Goal: Task Accomplishment & Management: Manage account settings

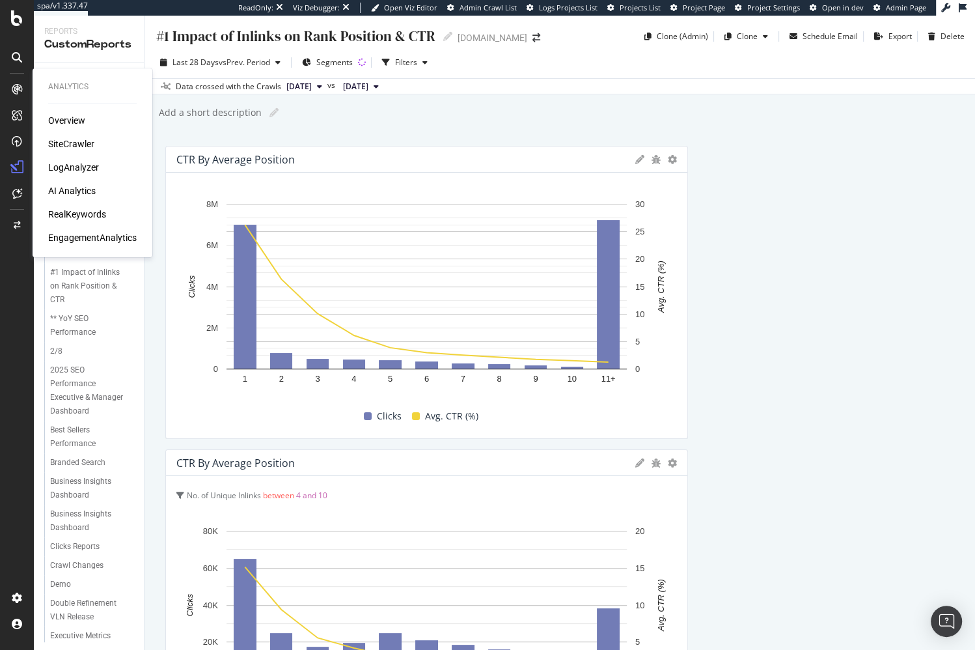
click at [80, 143] on div "SiteCrawler" at bounding box center [71, 143] width 46 height 13
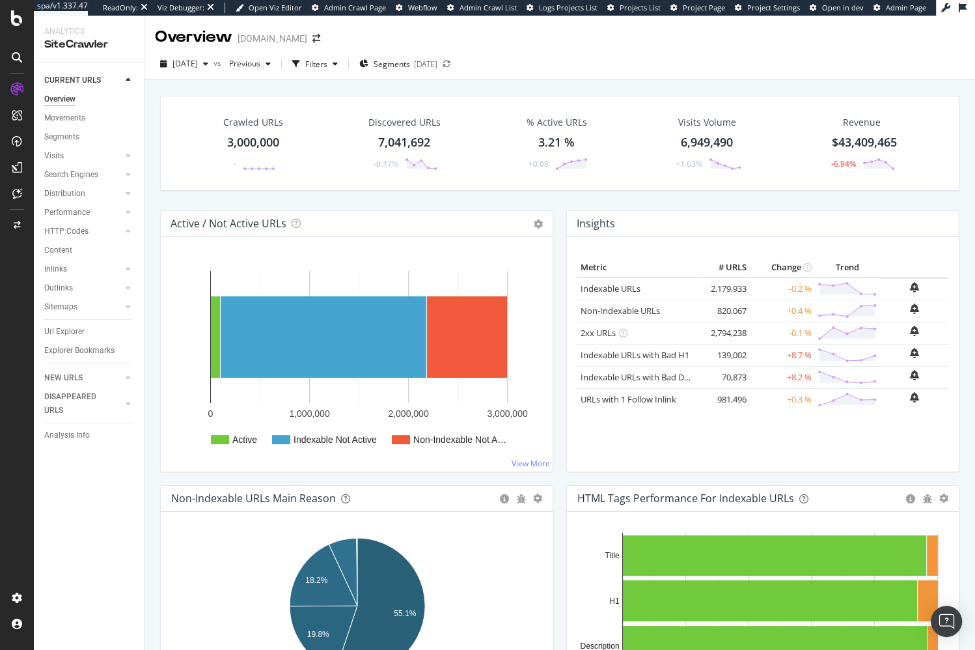
drag, startPoint x: 359, startPoint y: 61, endPoint x: 357, endPoint y: 74, distance: 13.1
click at [343, 61] on div "button" at bounding box center [335, 64] width 16 height 8
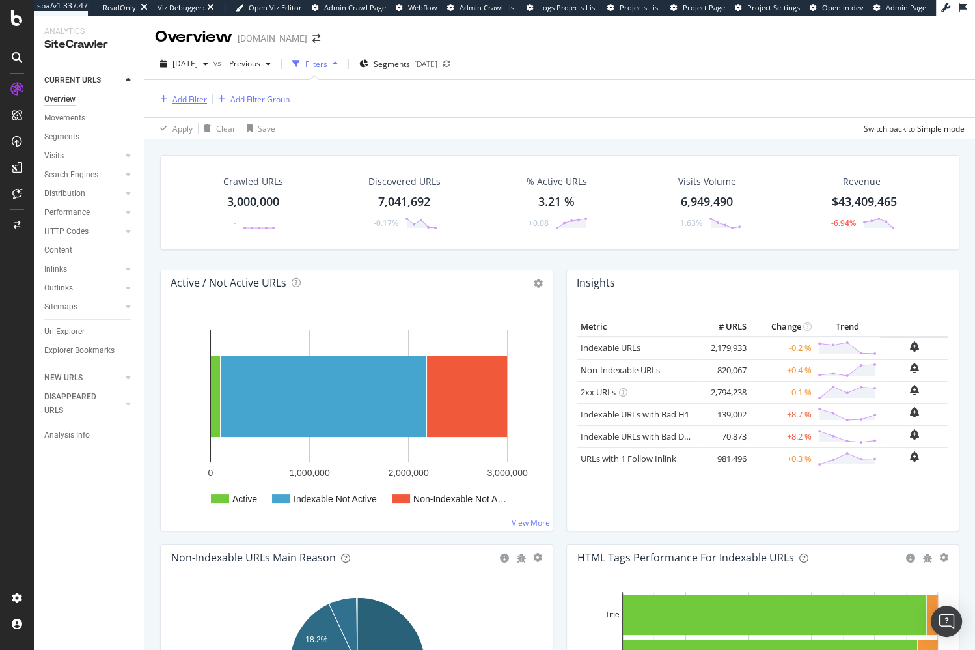
click at [191, 92] on div "Add Filter" at bounding box center [181, 99] width 52 height 14
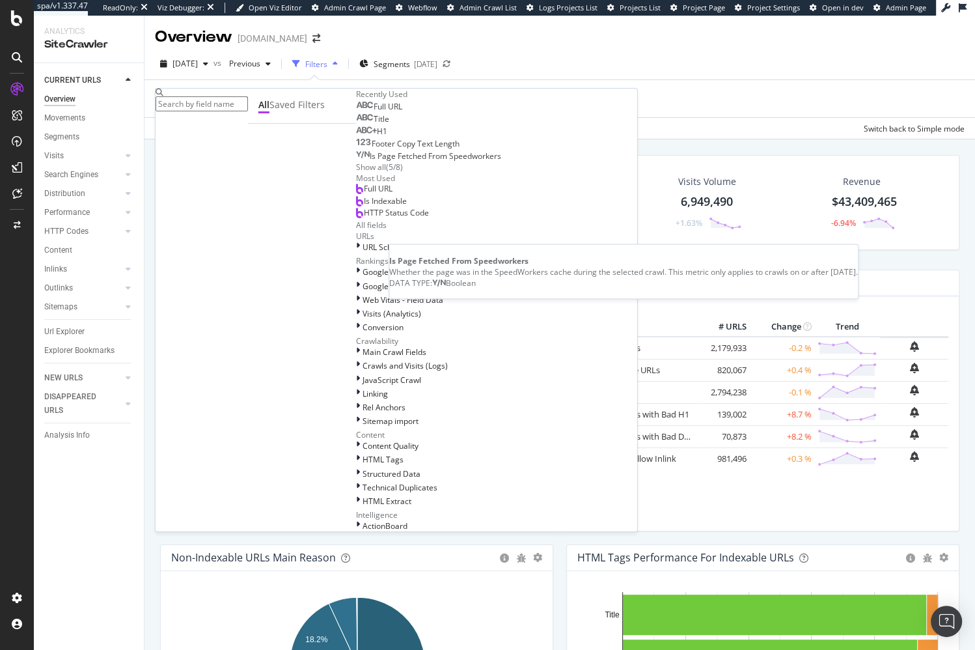
scroll to position [486, 0]
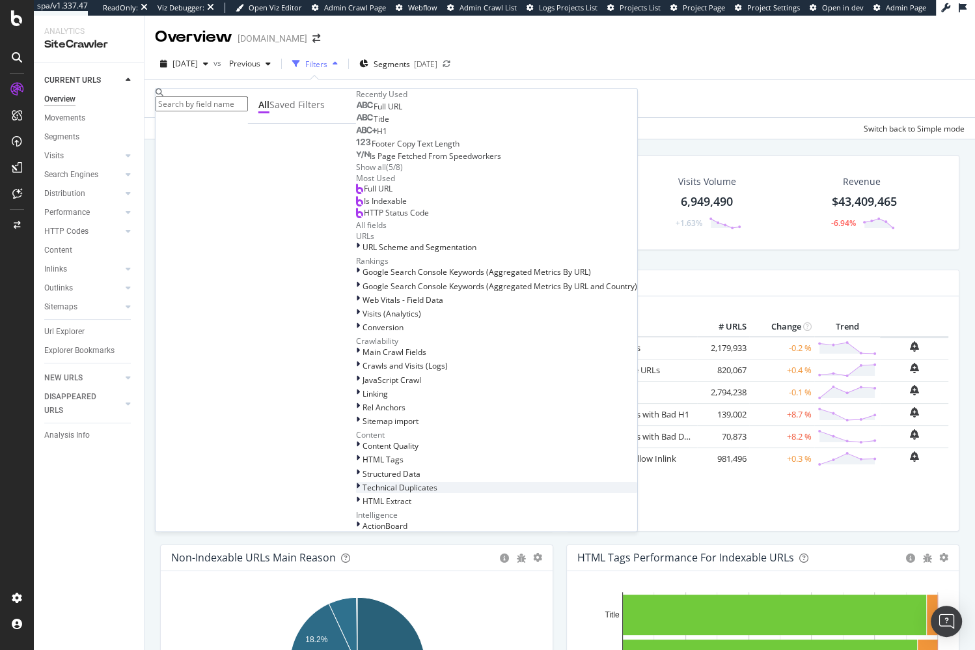
drag, startPoint x: 213, startPoint y: 353, endPoint x: 217, endPoint y: 344, distance: 10.8
click at [363, 495] on span "HTML Extract" at bounding box center [387, 500] width 49 height 11
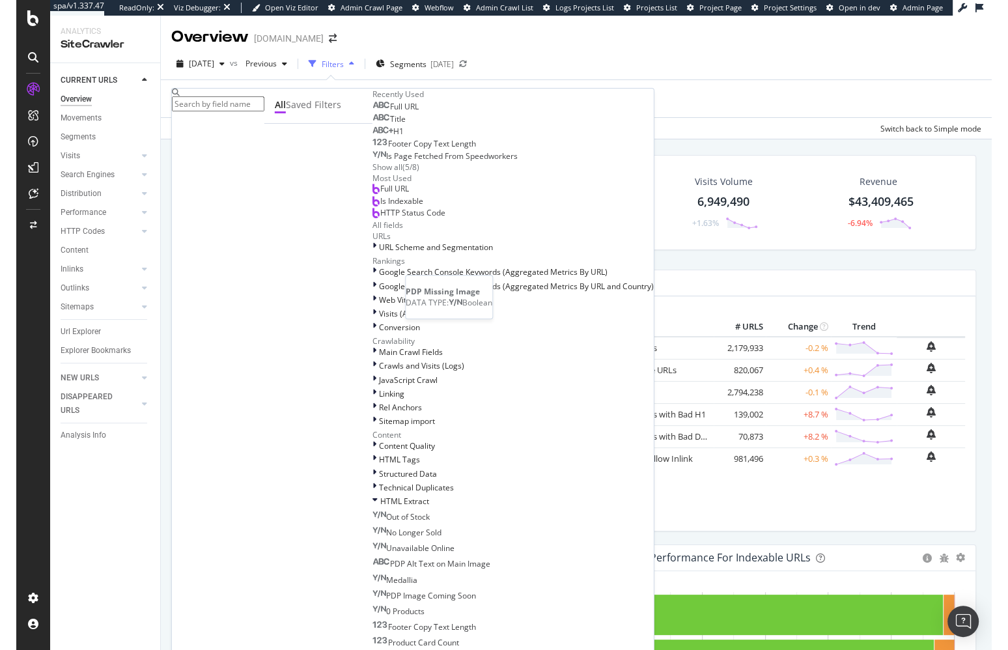
scroll to position [752, 0]
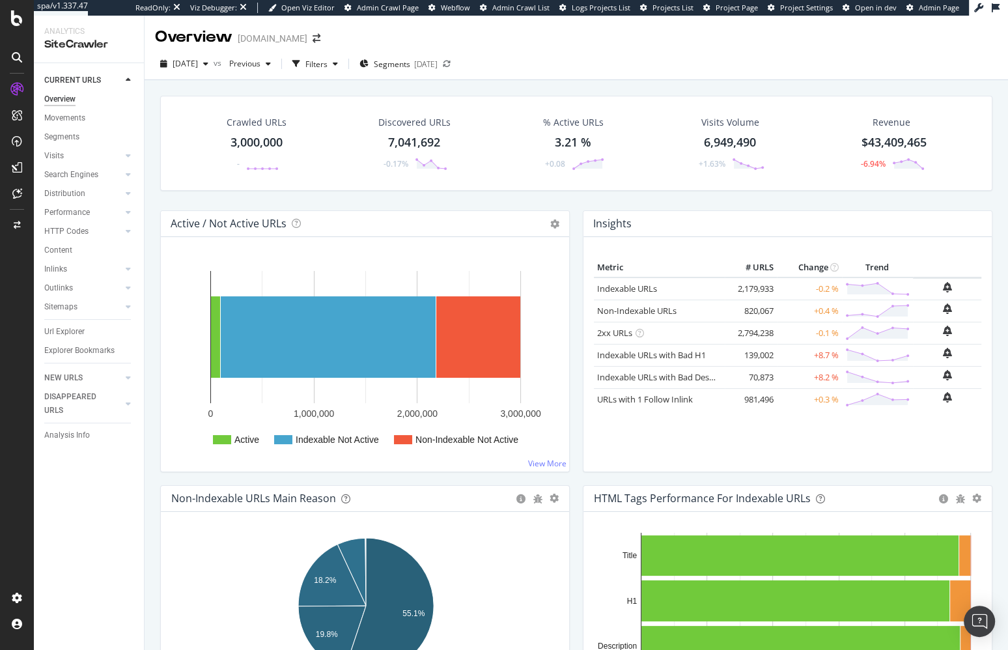
drag, startPoint x: 495, startPoint y: 90, endPoint x: 495, endPoint y: 79, distance: 11.7
click at [450, 64] on icon at bounding box center [447, 64] width 8 height 8
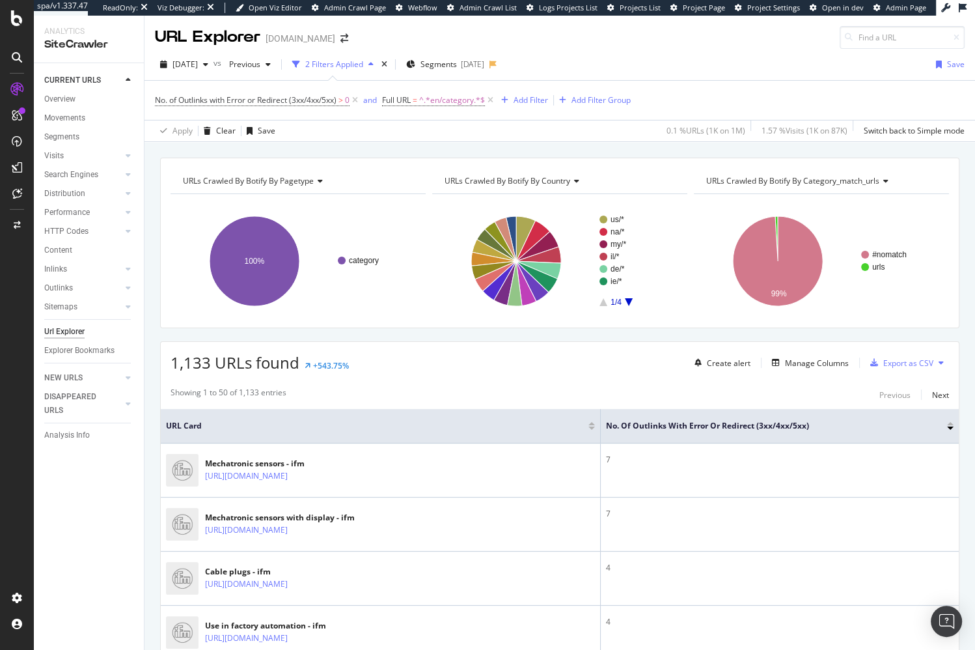
click at [461, 142] on div "URLs Crawled By Botify By pagetype Chart (by Value) Table Expand Export as CSV …" at bounding box center [560, 157] width 831 height 31
click at [258, 133] on div "Save" at bounding box center [267, 130] width 18 height 11
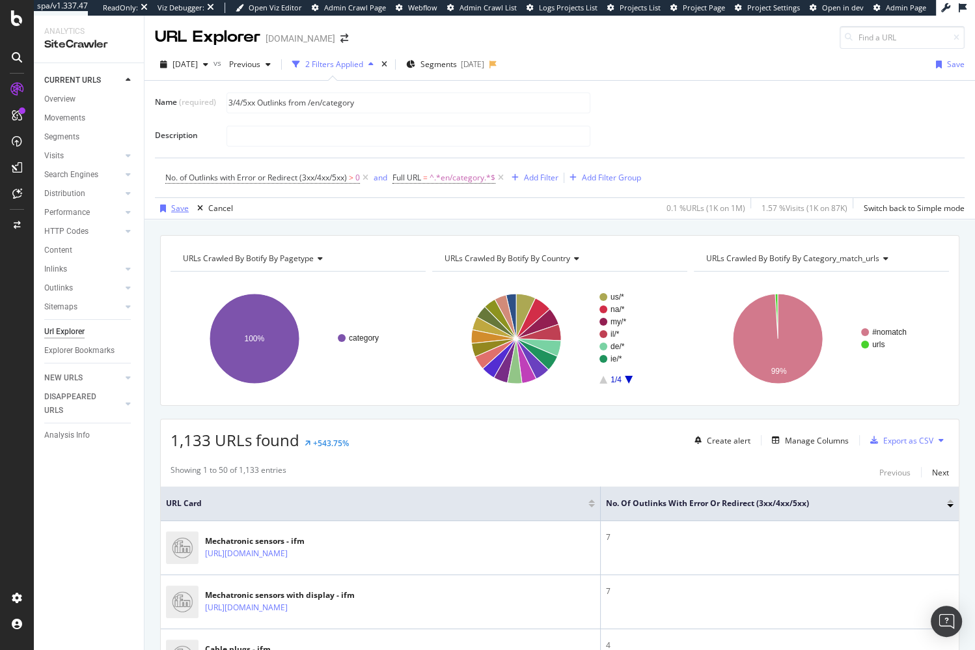
type input "3/4/5xx Outlinks from /en/category"
click at [176, 208] on div "Save" at bounding box center [180, 207] width 18 height 11
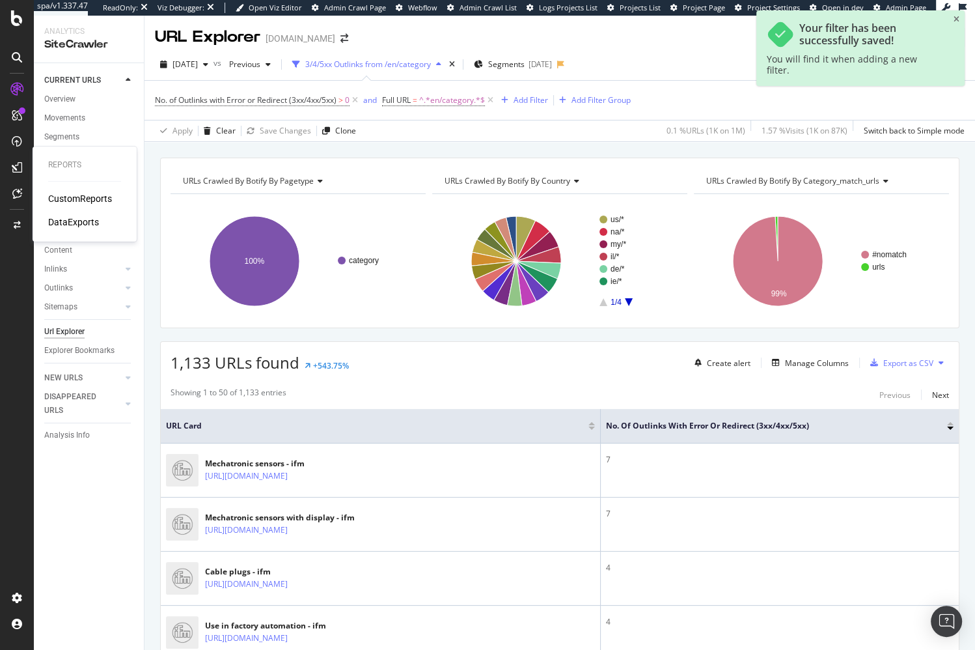
click at [75, 197] on div "CustomReports" at bounding box center [80, 198] width 64 height 13
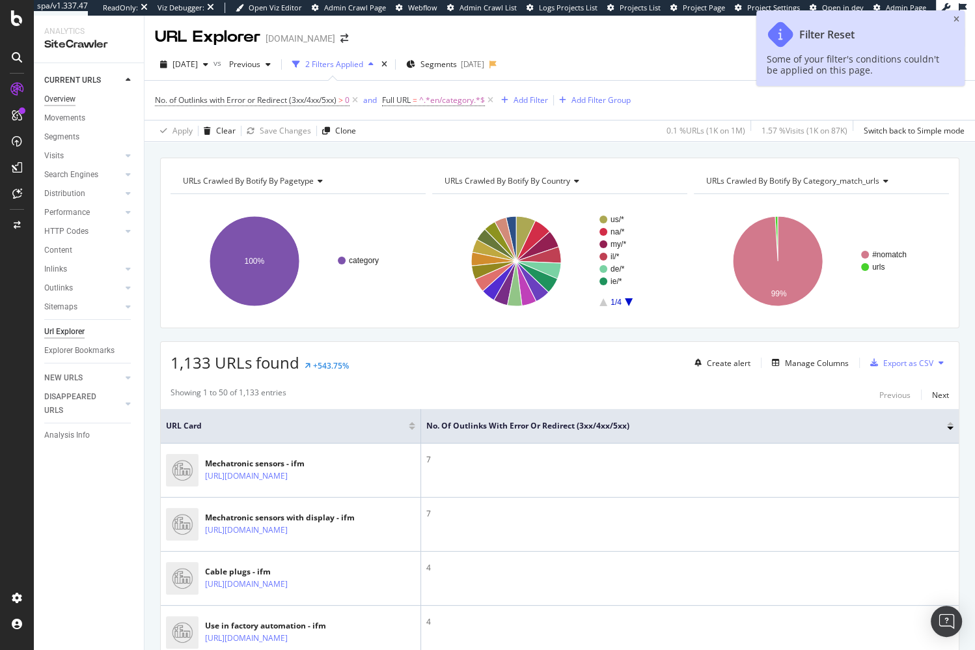
click at [66, 96] on div "Overview" at bounding box center [59, 99] width 31 height 14
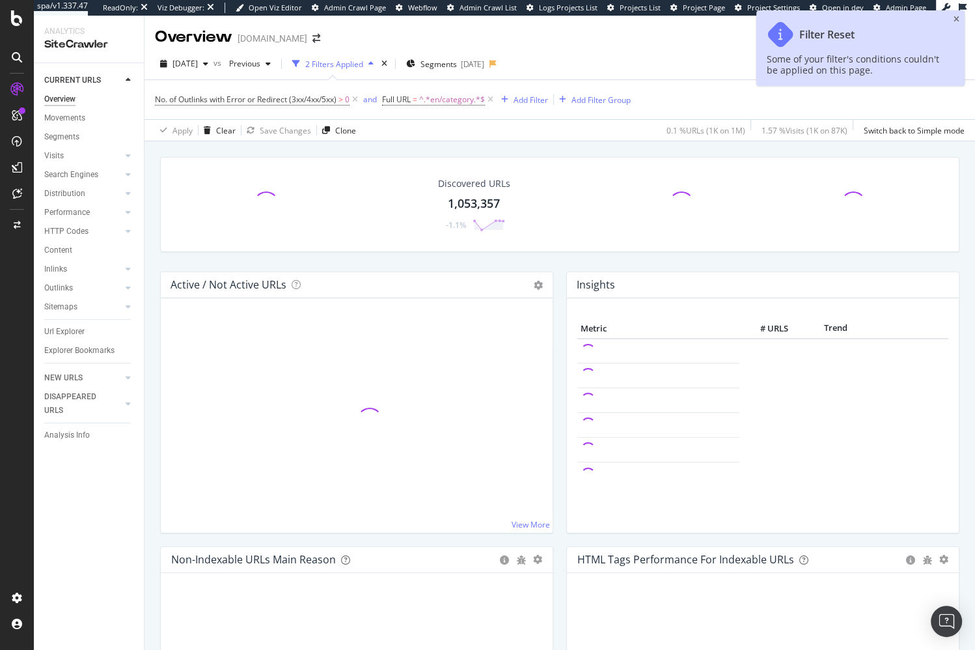
click at [151, 188] on div "Discovered URLs 1,053,357 -1.1% Active / Not Active URLs Chart (by Value) Chart…" at bounding box center [560, 458] width 831 height 634
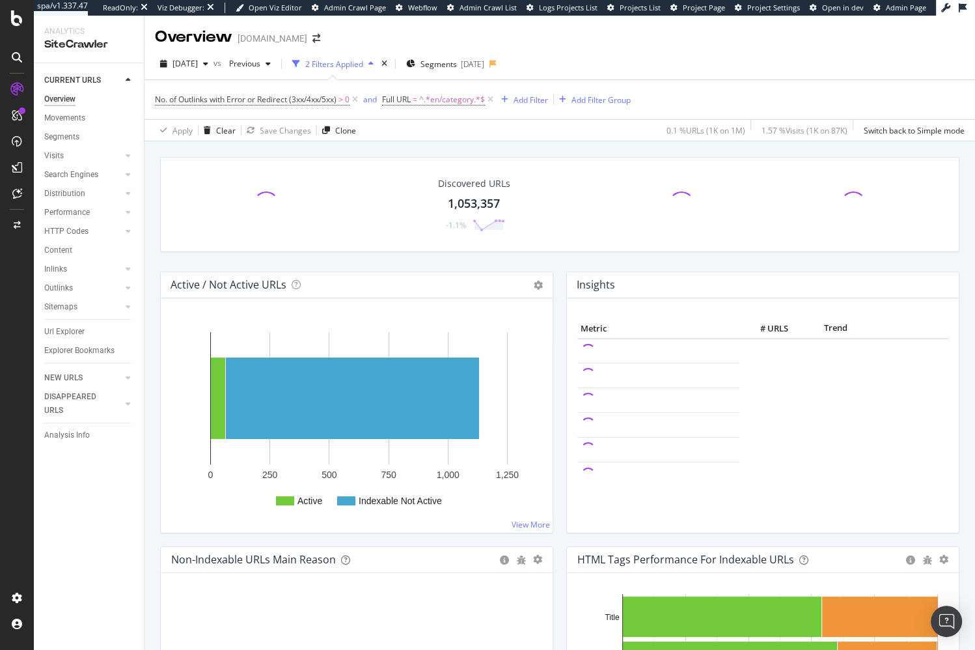
click at [157, 206] on div "Discovered URLs 1,053,357 -1.1%" at bounding box center [560, 214] width 812 height 115
drag, startPoint x: 299, startPoint y: 146, endPoint x: 292, endPoint y: 144, distance: 7.0
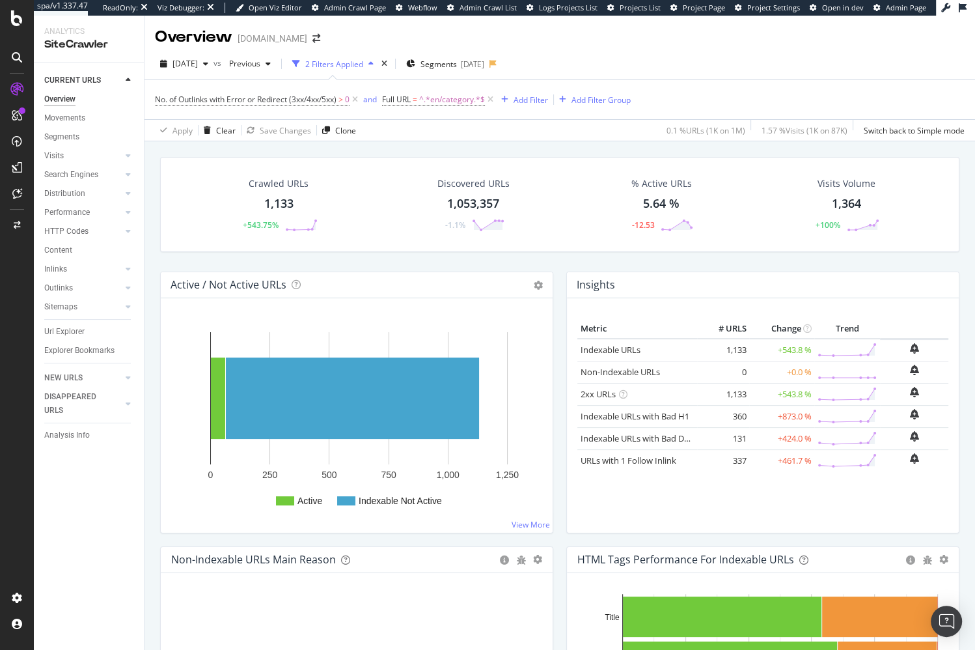
click at [564, 262] on div "Crawled URLs 1,133 +543.75% Discovered URLs 1,053,357 -1.1% % Active URLs 5.64 …" at bounding box center [560, 214] width 812 height 115
click at [198, 68] on span "2025 Aug. 18th" at bounding box center [184, 63] width 25 height 11
drag, startPoint x: 382, startPoint y: 156, endPoint x: 361, endPoint y: 165, distance: 23.6
click at [382, 157] on div "Crawled URLs 1,133 +543.75% Discovered URLs 1,053,357 -1.1% % Active URLs 5.64 …" at bounding box center [559, 204] width 799 height 95
click at [77, 202] on div "CustomReports" at bounding box center [80, 198] width 64 height 13
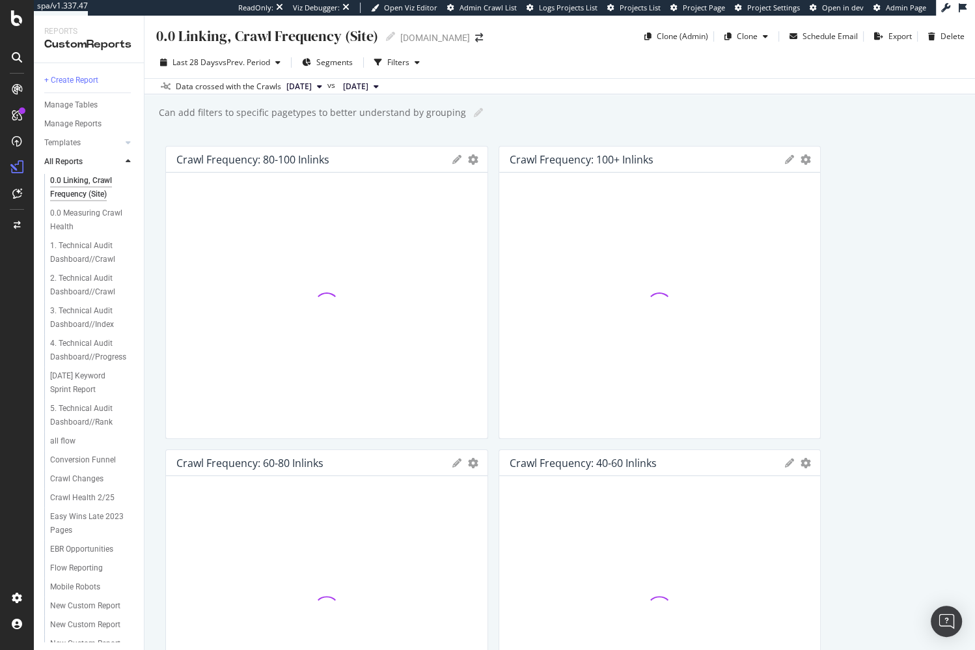
drag, startPoint x: 152, startPoint y: 168, endPoint x: 145, endPoint y: 167, distance: 7.8
click at [152, 168] on div "0.0 Linking, Crawl Frequency (Site) 0.0 Linking, Crawl Frequency (Site) www.IFM…" at bounding box center [560, 333] width 831 height 634
click at [84, 76] on div "+ Create Report" at bounding box center [71, 81] width 54 height 14
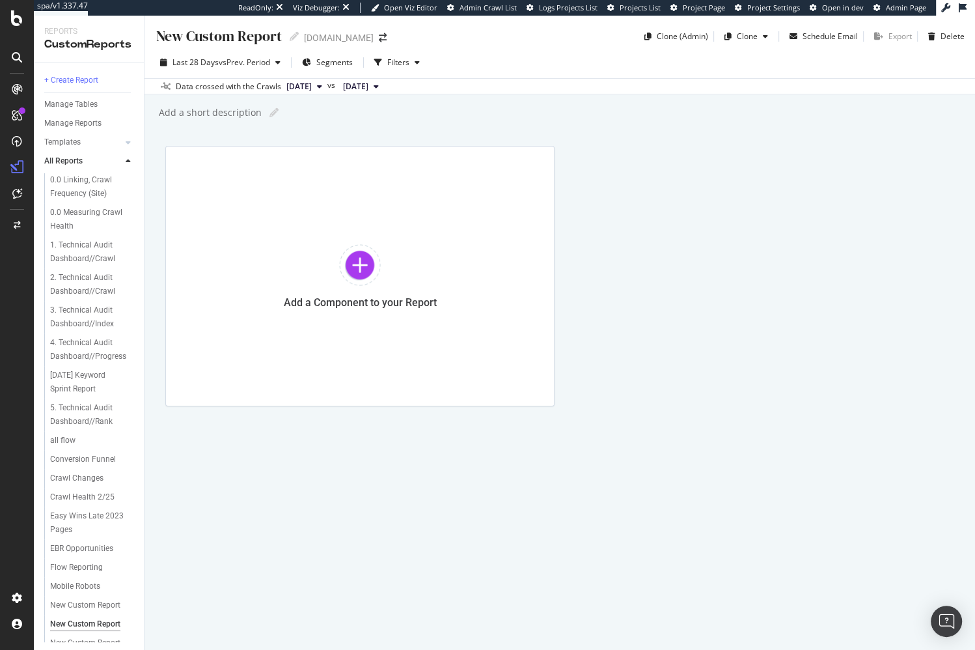
click at [258, 36] on div "New Custom Report" at bounding box center [218, 36] width 127 height 20
type input "sparklines"
click at [353, 247] on div at bounding box center [360, 265] width 42 height 42
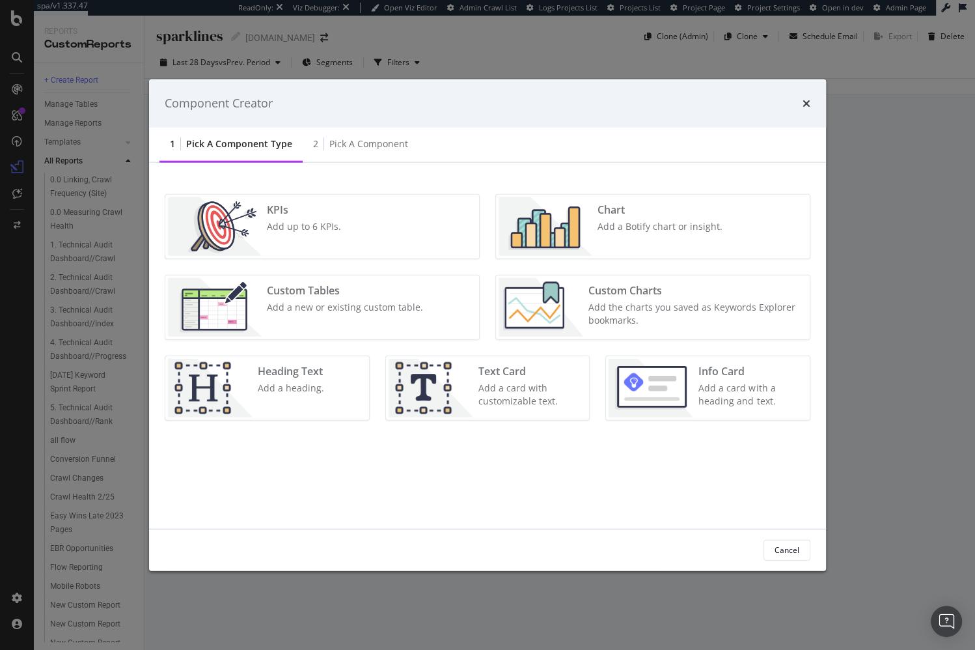
click at [392, 215] on div "KPIs Add up to 6 KPIs." at bounding box center [322, 226] width 314 height 64
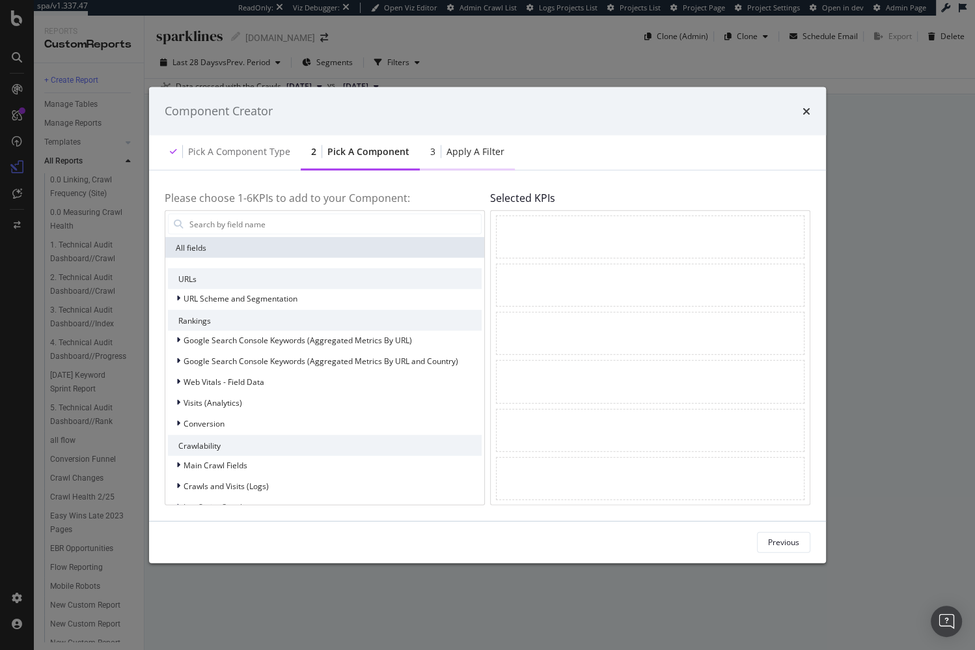
click at [447, 157] on div "Apply a Filter" at bounding box center [476, 151] width 58 height 13
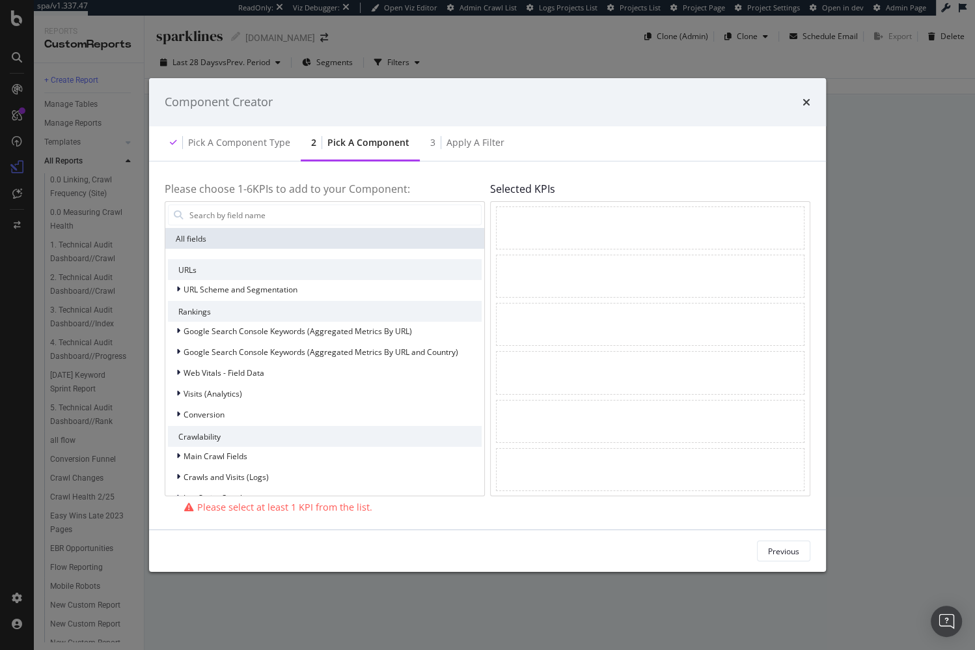
drag, startPoint x: 784, startPoint y: 550, endPoint x: 780, endPoint y: 544, distance: 7.0
click at [784, 550] on div "Previous" at bounding box center [783, 550] width 31 height 11
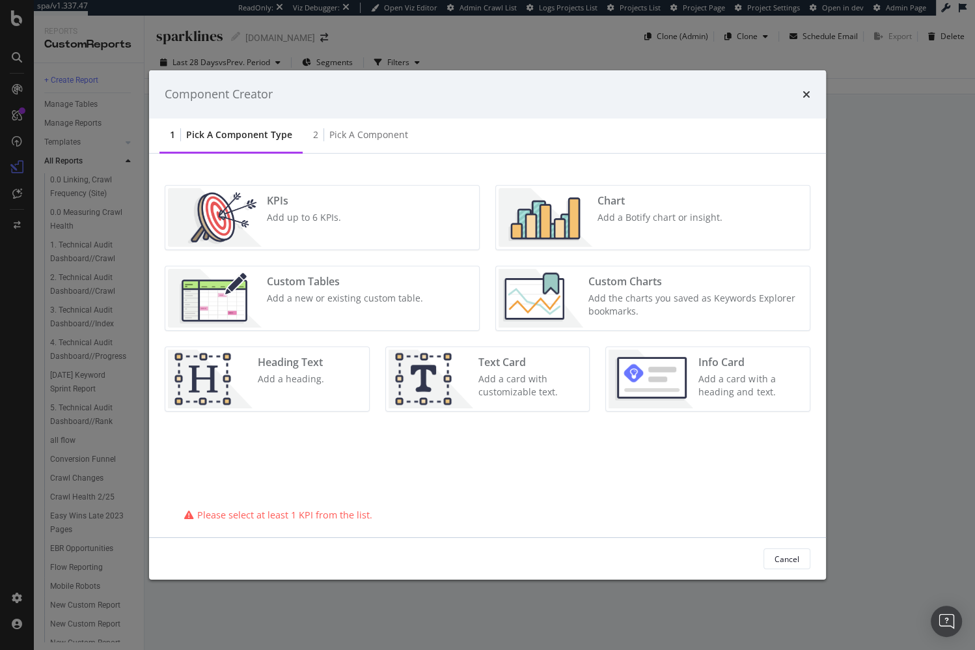
click at [668, 158] on div "KPIs Add up to 6 KPIs. Chart Add a Botify chart or insight. Custom Tables Add a…" at bounding box center [487, 346] width 677 height 384
click at [370, 208] on div "KPIs Add up to 6 KPIs." at bounding box center [322, 218] width 314 height 64
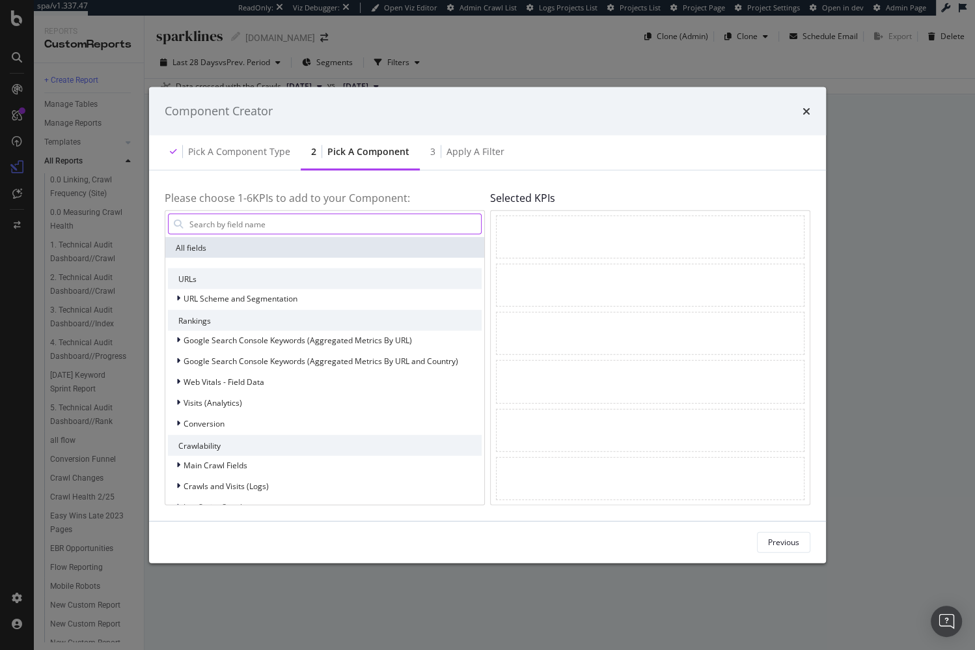
click at [341, 227] on input "modal" at bounding box center [334, 224] width 293 height 20
drag, startPoint x: 786, startPoint y: 545, endPoint x: 765, endPoint y: 525, distance: 28.6
click at [786, 544] on div "Previous" at bounding box center [783, 541] width 31 height 11
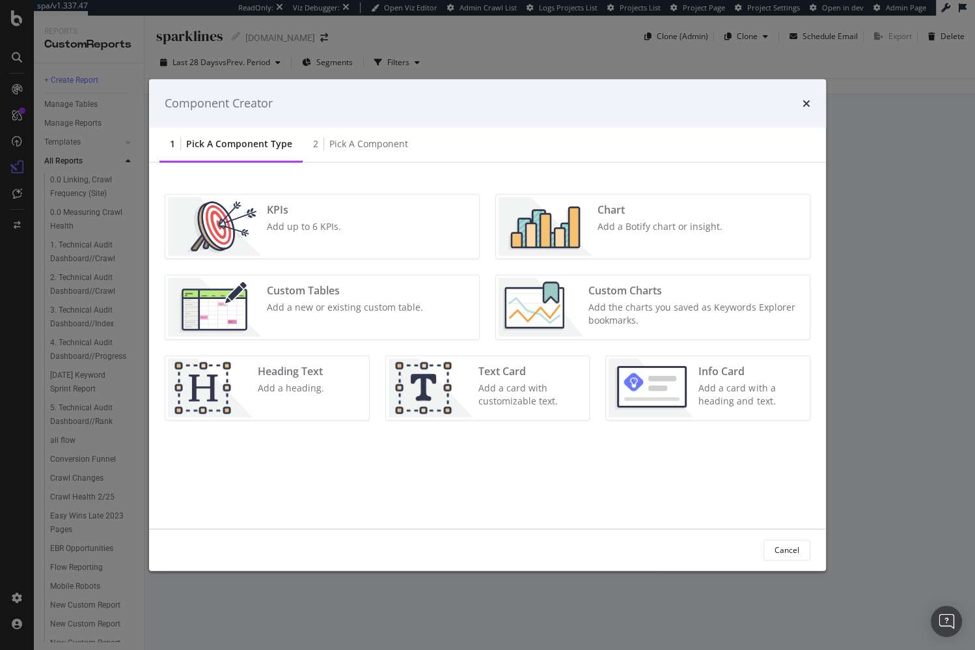
drag, startPoint x: 807, startPoint y: 103, endPoint x: 792, endPoint y: 100, distance: 15.5
click at [806, 103] on icon "times" at bounding box center [807, 103] width 8 height 10
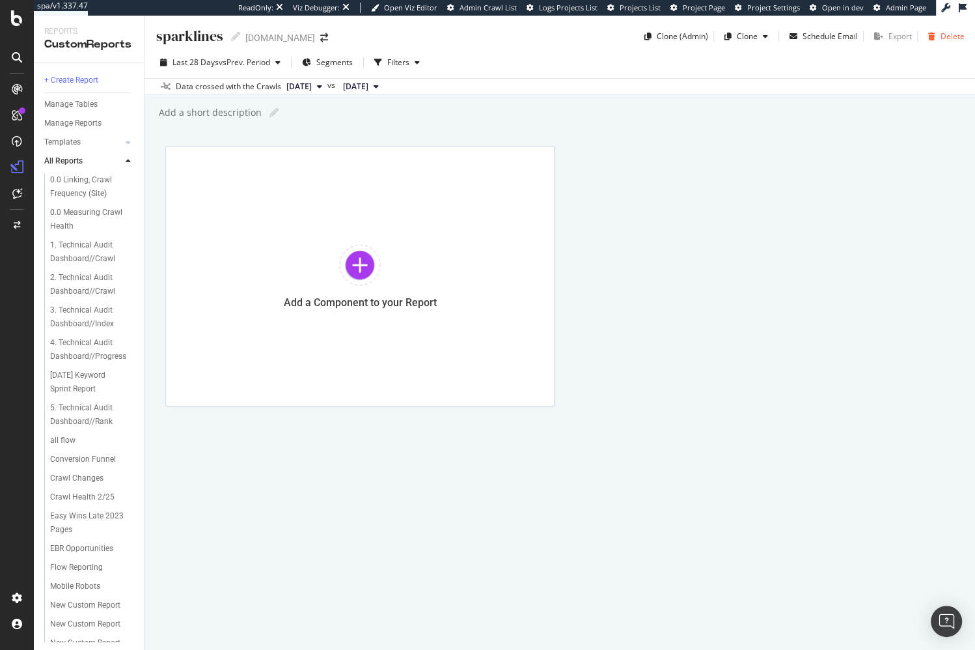
click at [937, 34] on div "button" at bounding box center [932, 37] width 18 height 8
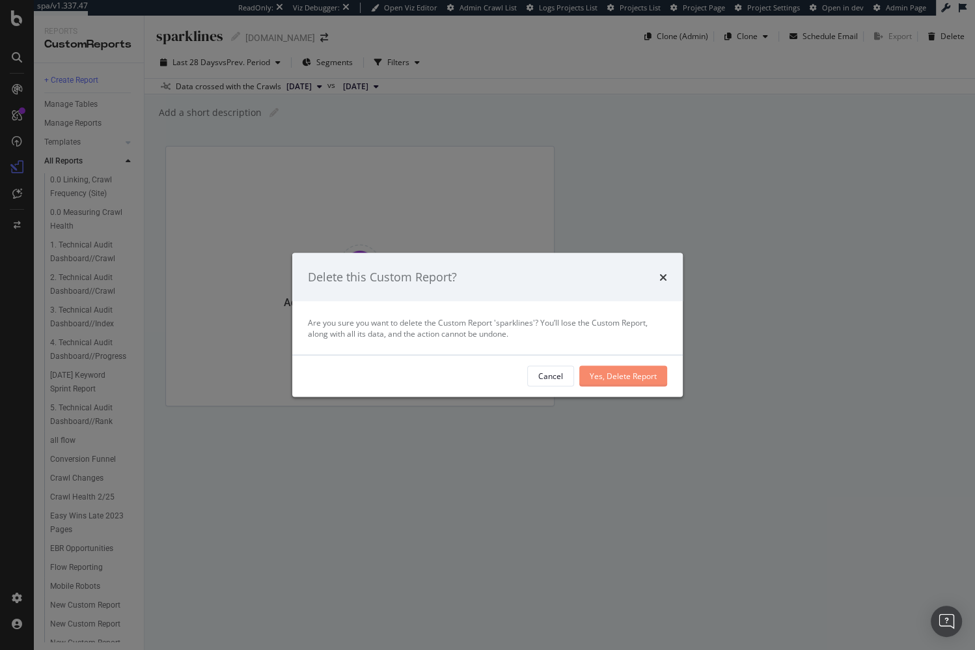
click at [624, 379] on div "Yes, Delete Report" at bounding box center [623, 375] width 67 height 11
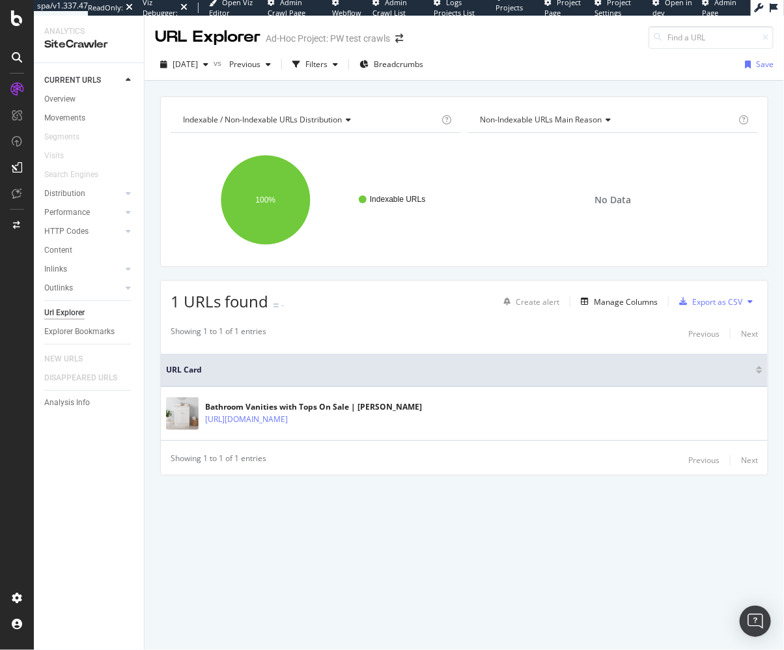
click at [306, 320] on div "Showing 1 to 1 of 1 entries Previous Next URL Card Bathroom Vanities with Tops …" at bounding box center [464, 397] width 607 height 156
click at [444, 323] on div "Showing 1 to 1 of 1 entries Previous Next URL Card Bathroom Vanities with Tops …" at bounding box center [464, 397] width 607 height 156
drag, startPoint x: 351, startPoint y: 530, endPoint x: 342, endPoint y: 506, distance: 25.4
click at [348, 525] on div "Indexable / Non-Indexable URLs distribution Chart (by Value) Table Expand Expor…" at bounding box center [464, 365] width 639 height 569
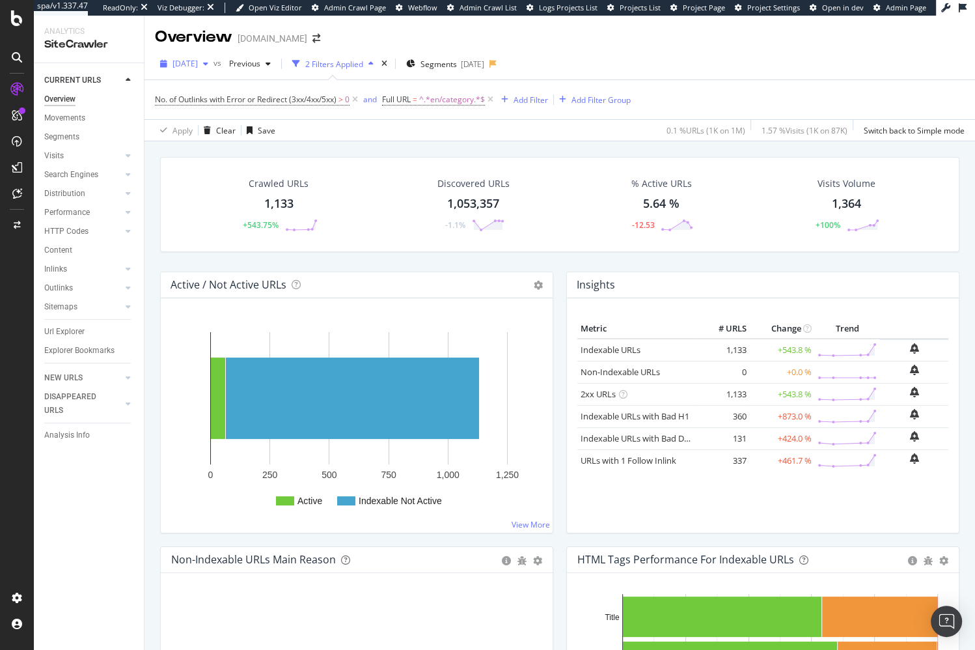
drag, startPoint x: 204, startPoint y: 61, endPoint x: 210, endPoint y: 72, distance: 13.4
click at [198, 61] on span "[DATE]" at bounding box center [184, 63] width 25 height 11
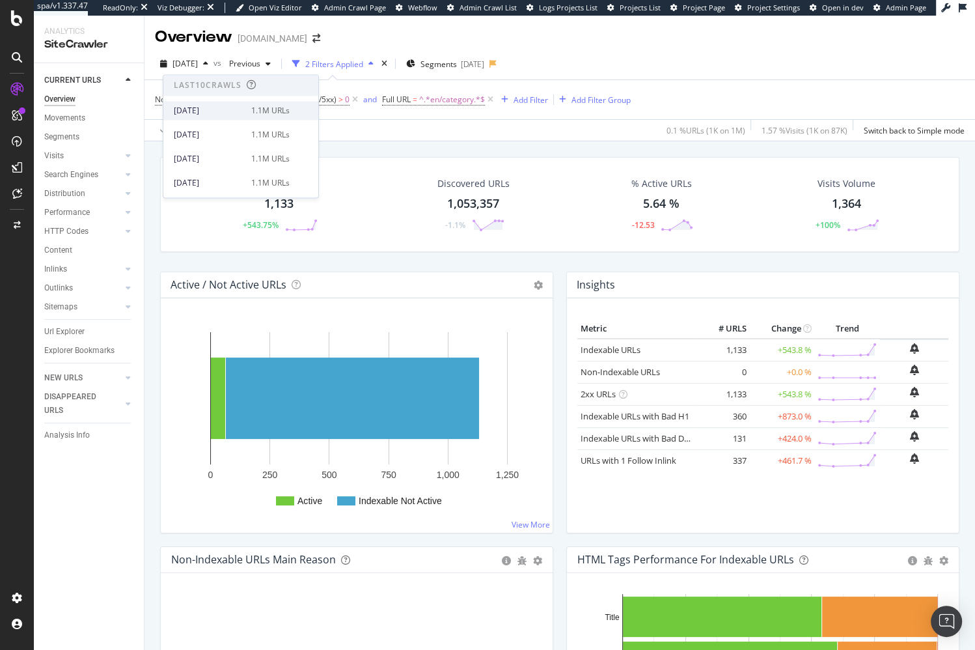
click at [221, 113] on div "[DATE]" at bounding box center [209, 111] width 70 height 12
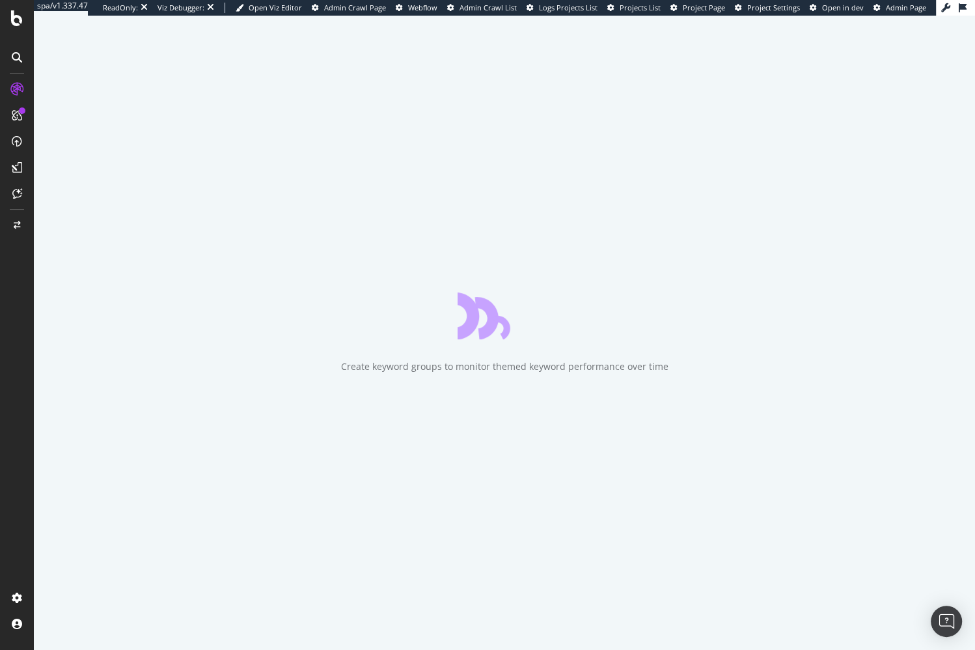
drag, startPoint x: 167, startPoint y: 210, endPoint x: 167, endPoint y: 201, distance: 8.5
click at [167, 210] on div "Create keyword groups to monitor themed keyword performance over time" at bounding box center [504, 333] width 941 height 634
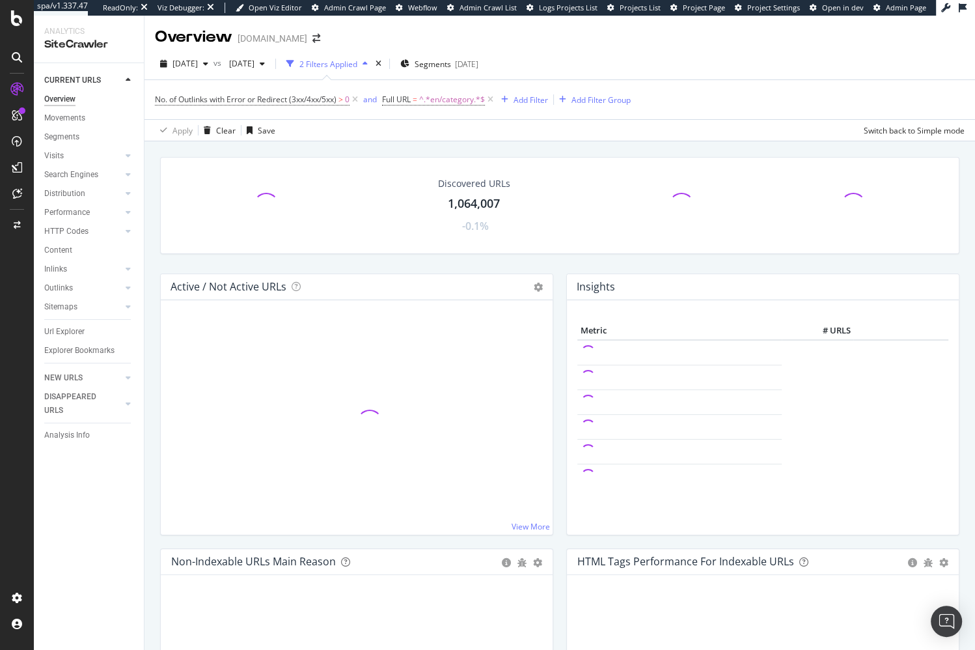
drag, startPoint x: 357, startPoint y: 266, endPoint x: 357, endPoint y: 236, distance: 30.6
click at [357, 266] on div "Discovered URLs 1,064,007 -0.1%" at bounding box center [560, 215] width 812 height 117
click at [255, 68] on span "2025 Aug. 11th" at bounding box center [239, 63] width 31 height 11
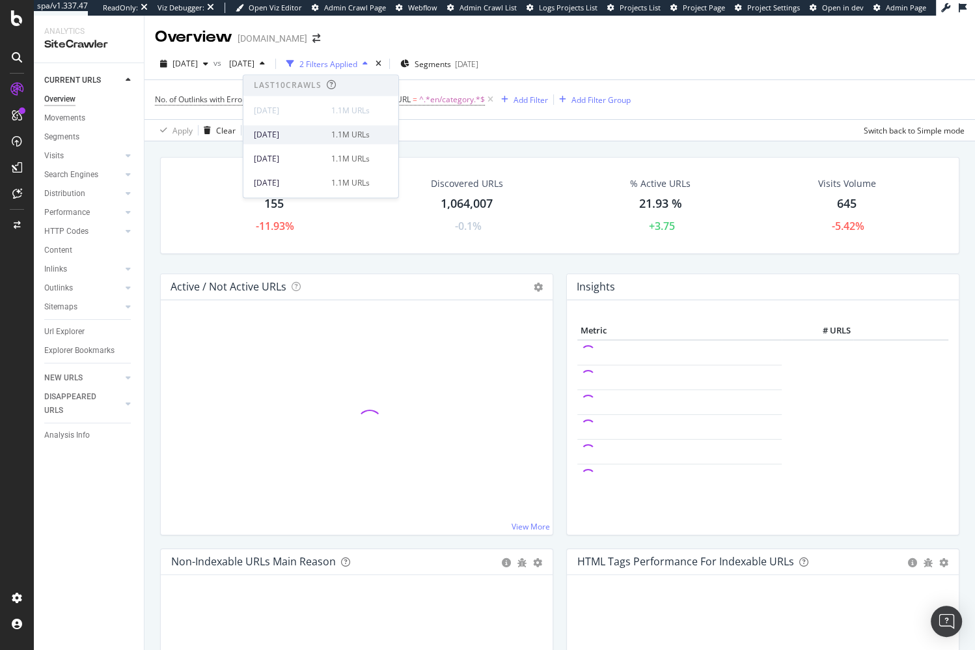
click at [296, 131] on div "2025 Sep. 22nd" at bounding box center [289, 135] width 70 height 12
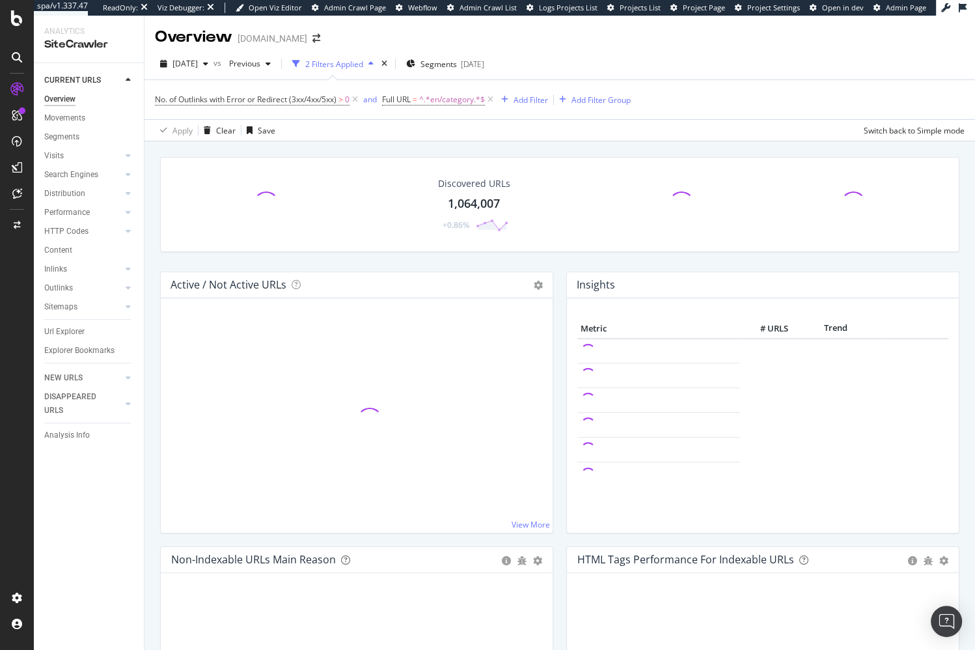
click at [324, 144] on div "Discovered URLs 1,064,007 +0.86% Active / Not Active URLs Chart (by Value) Char…" at bounding box center [560, 458] width 831 height 634
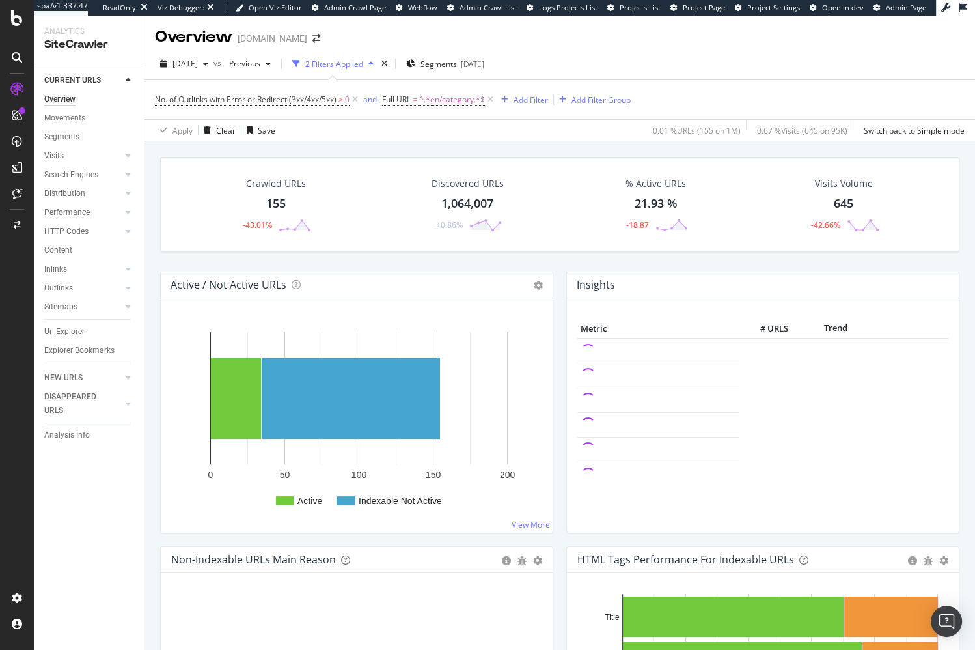
click at [390, 145] on div "Crawled URLs 155 -43.01% Discovered URLs 1,064,007 +0.86% % Active URLs 21.93 %…" at bounding box center [560, 458] width 831 height 634
click at [305, 137] on div "Apply Clear Save 0.01 % URLs ( 155 on 1M ) 0.67 % Visits ( 645 on 95K ) Switch …" at bounding box center [560, 129] width 831 height 21
click at [198, 59] on span "2025 Sep. 29th" at bounding box center [184, 63] width 25 height 11
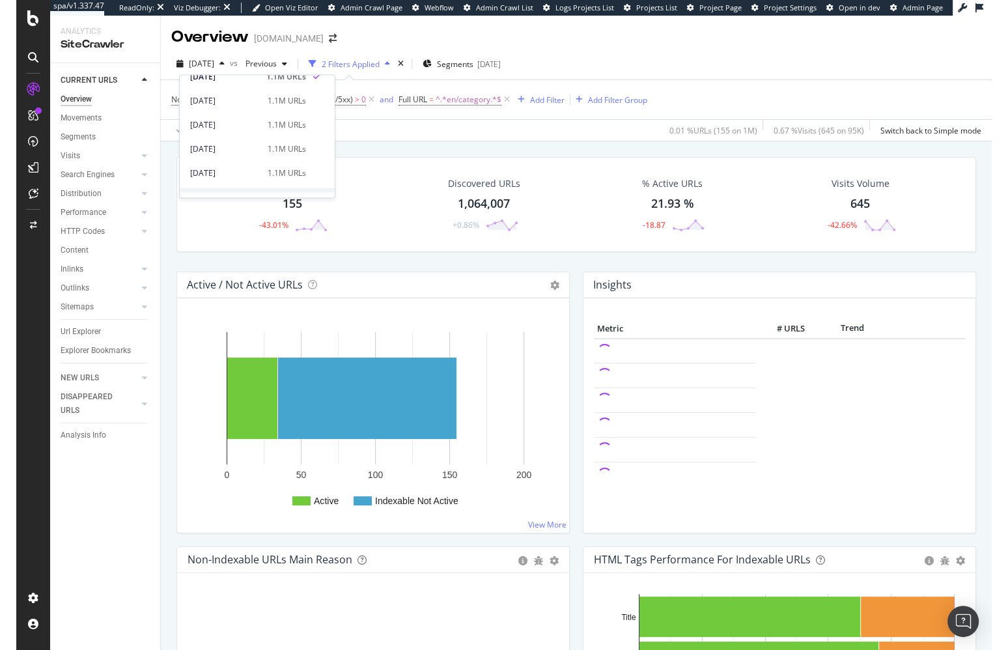
scroll to position [33, 0]
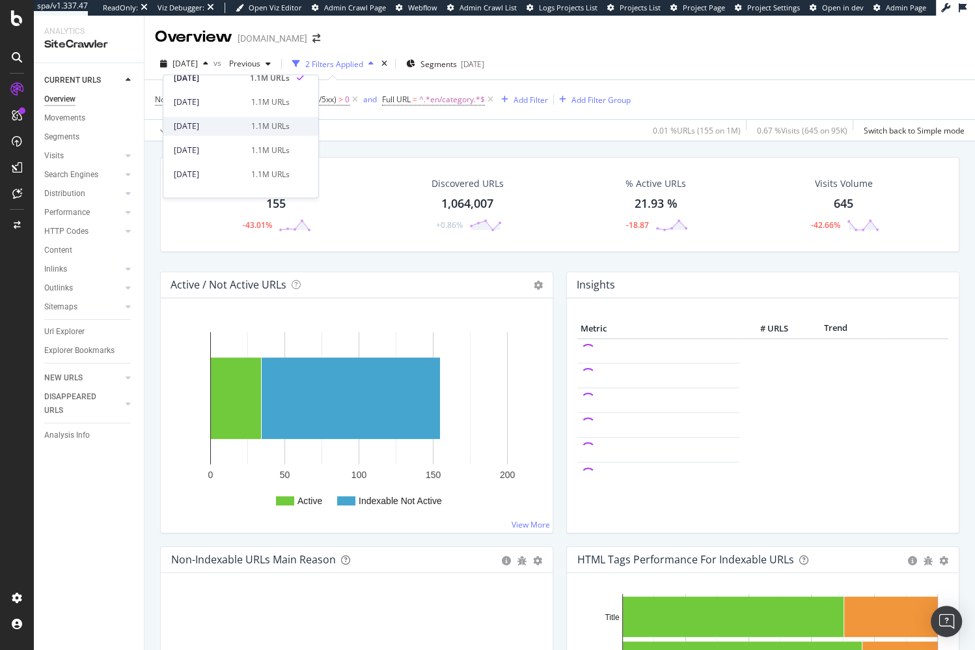
click at [235, 123] on div "2025 Sep. 15th" at bounding box center [209, 126] width 70 height 12
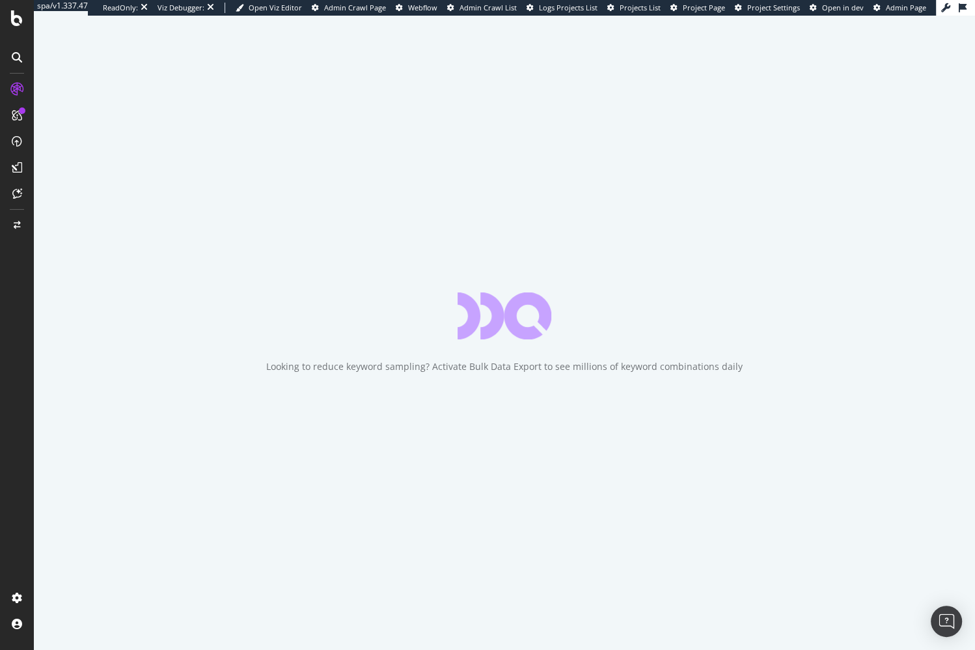
drag, startPoint x: 549, startPoint y: 297, endPoint x: 665, endPoint y: 308, distance: 117.0
click at [666, 308] on div "Looking to reduce keyword sampling? Activate Bulk Data Export to see millions o…" at bounding box center [504, 333] width 941 height 634
click at [664, 308] on div "Looking to reduce keyword sampling? Activate Bulk Data Export to see millions o…" at bounding box center [504, 333] width 941 height 634
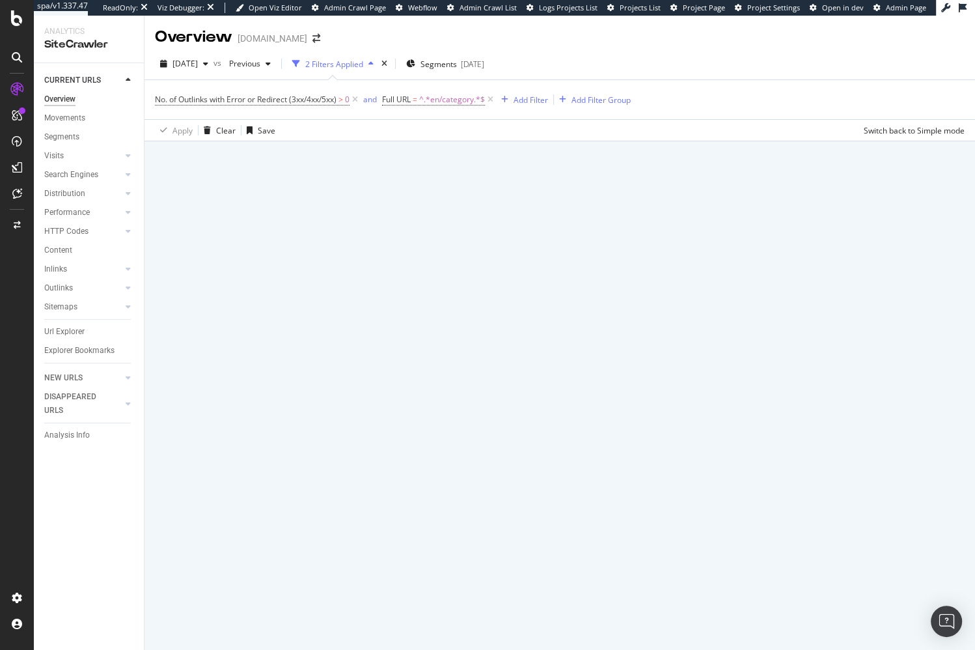
click at [657, 307] on div at bounding box center [560, 395] width 831 height 508
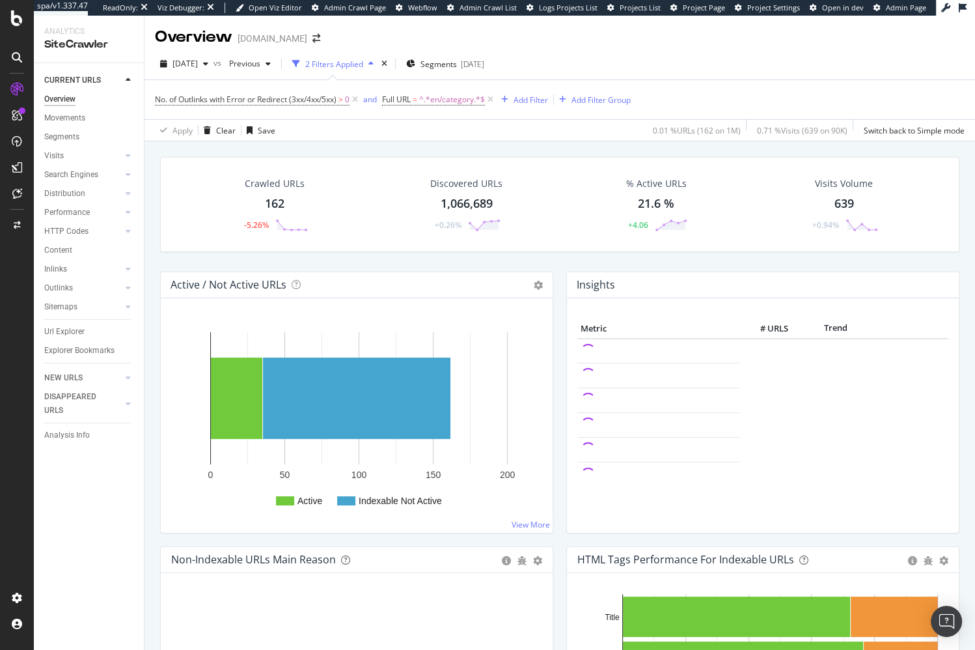
drag, startPoint x: 313, startPoint y: 139, endPoint x: 236, endPoint y: 0, distance: 158.8
click at [313, 138] on div "Apply Clear Save 0.01 % URLs ( 162 on 1M ) 0.71 % Visits ( 639 on 90K ) Switch …" at bounding box center [560, 129] width 831 height 21
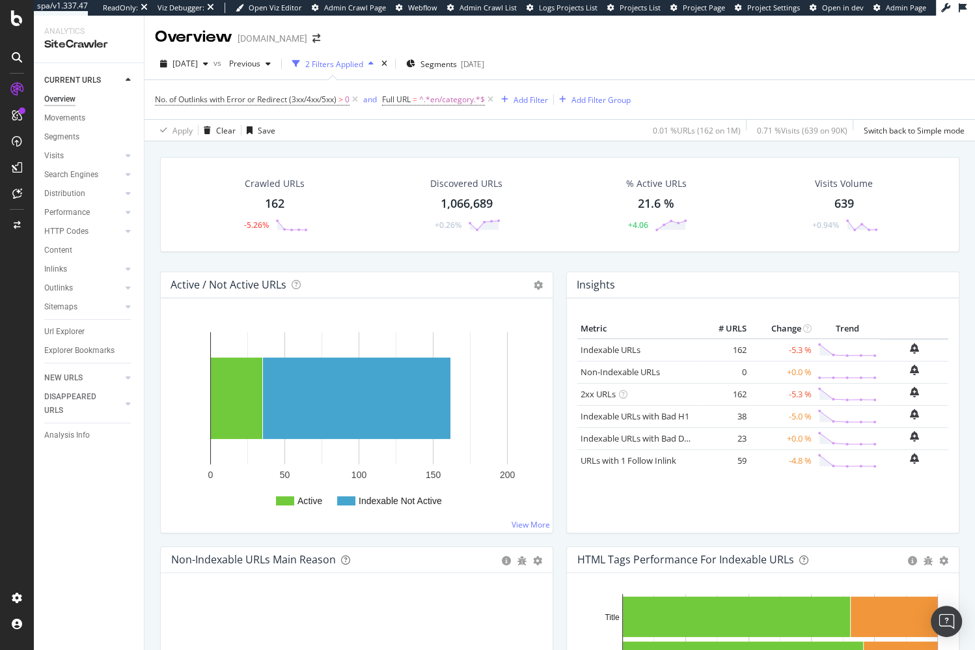
drag, startPoint x: 372, startPoint y: 152, endPoint x: 364, endPoint y: 152, distance: 7.8
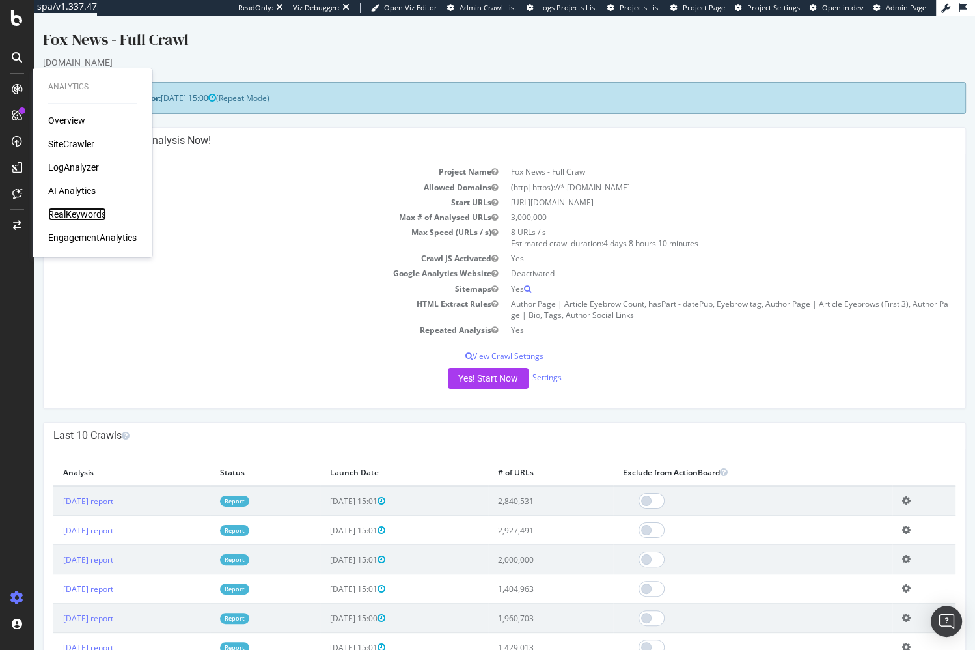
click at [77, 217] on div "RealKeywords" at bounding box center [77, 214] width 58 height 13
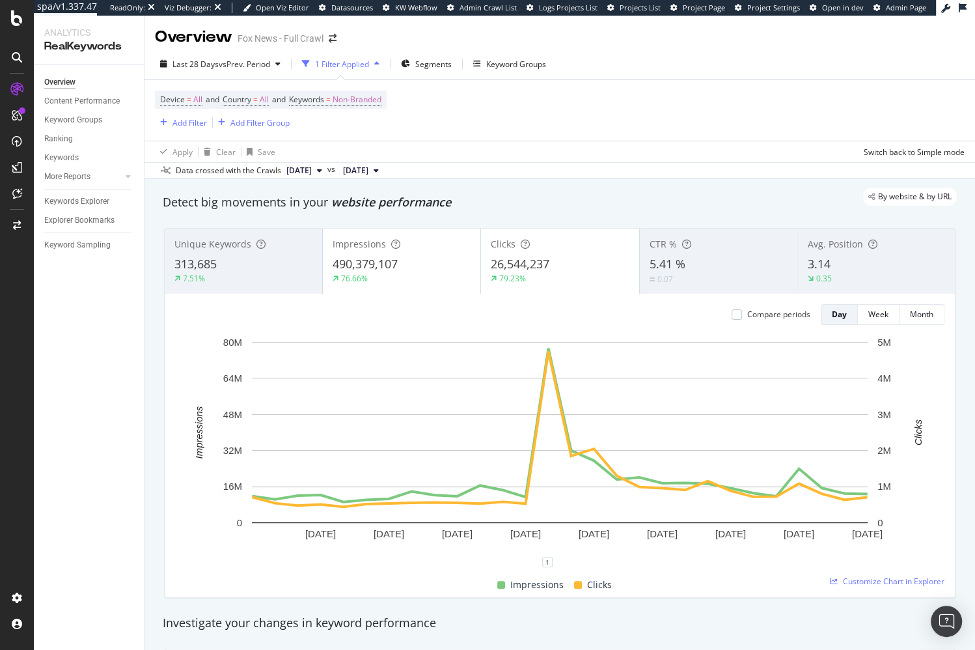
click at [490, 211] on div "Detect big movements in your website performance" at bounding box center [559, 202] width 807 height 30
click at [87, 250] on div "Keyword Sampling" at bounding box center [77, 245] width 66 height 14
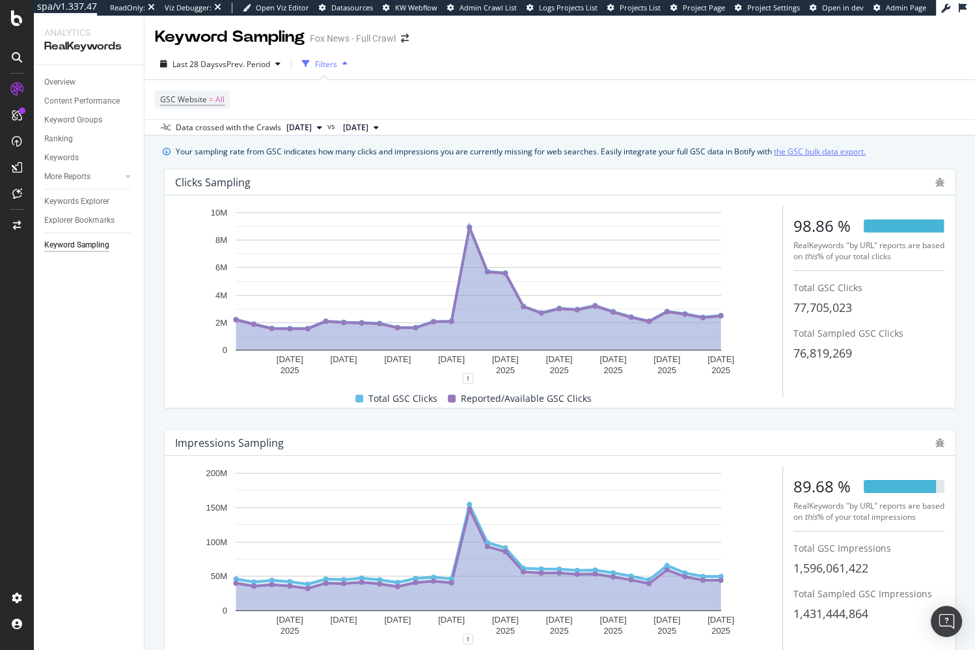
click at [818, 146] on link "the GSC bulk data export." at bounding box center [820, 152] width 92 height 14
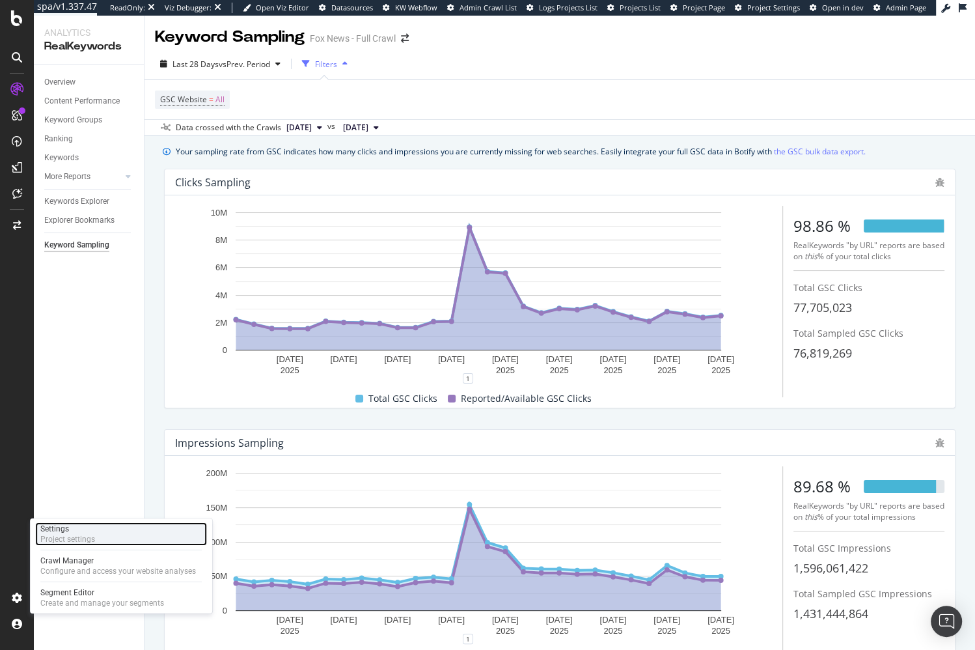
click at [109, 538] on div "Settings Project settings" at bounding box center [121, 533] width 172 height 23
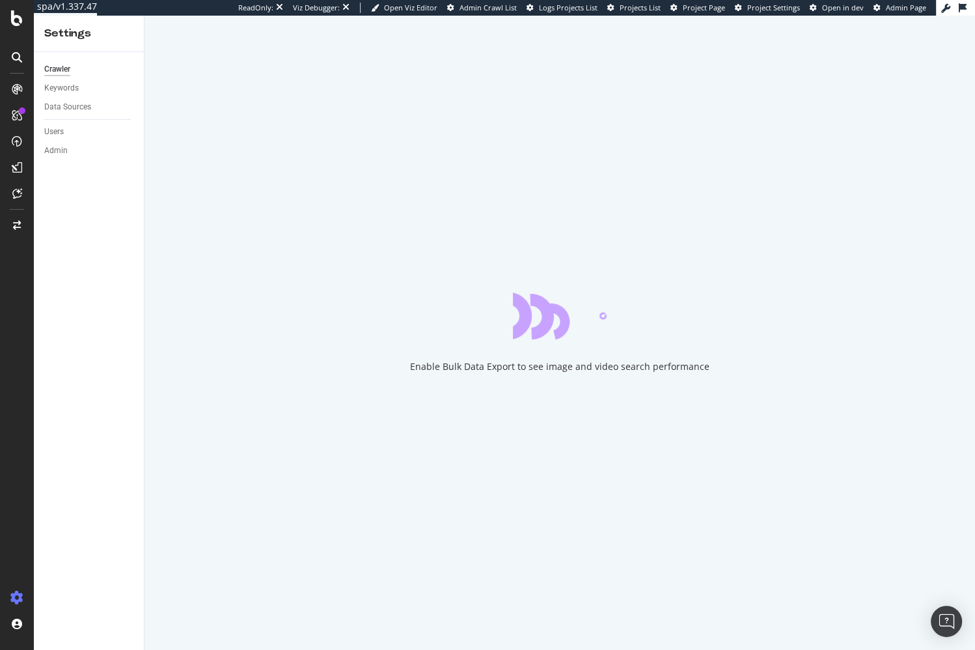
click at [136, 256] on div "Crawler Keywords Data Sources Users Admin" at bounding box center [89, 351] width 110 height 598
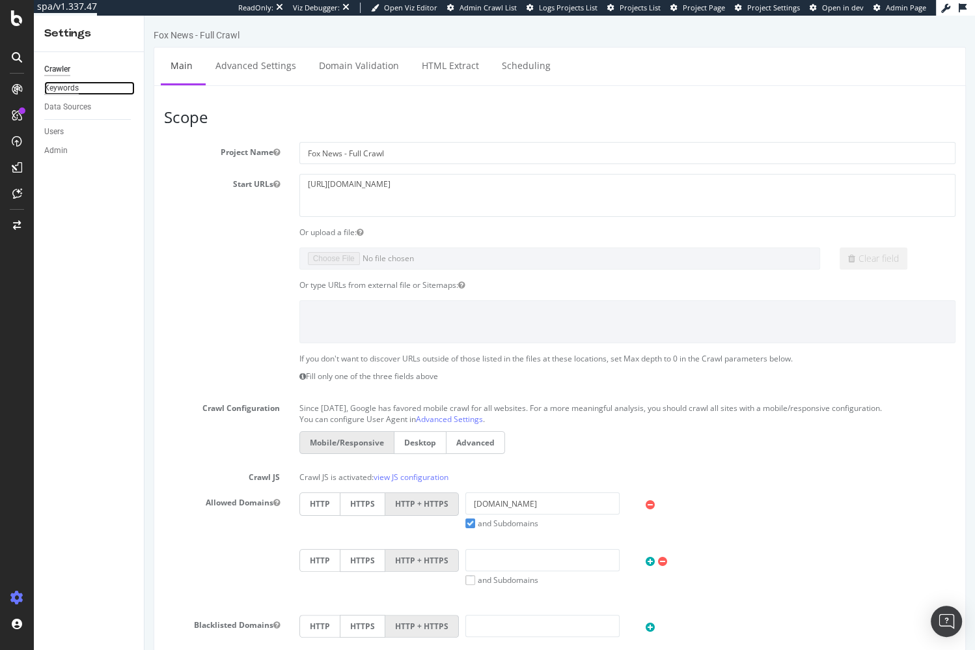
click at [72, 90] on div "Keywords" at bounding box center [61, 88] width 34 height 14
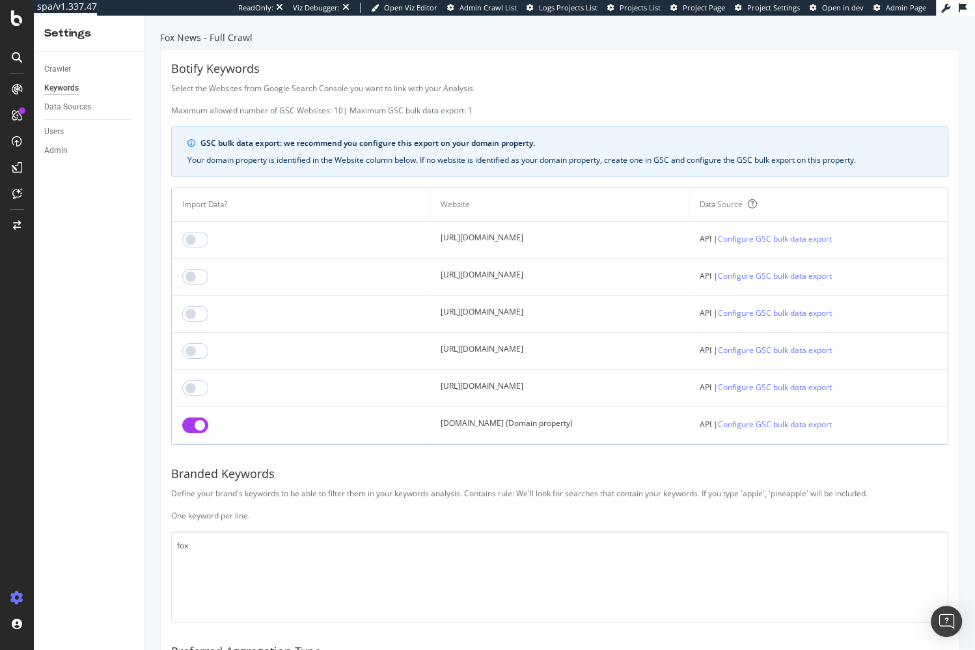
click at [715, 461] on div "Botify Keywords Select the Websites from Google Search Console you want to link…" at bounding box center [560, 428] width 798 height 756
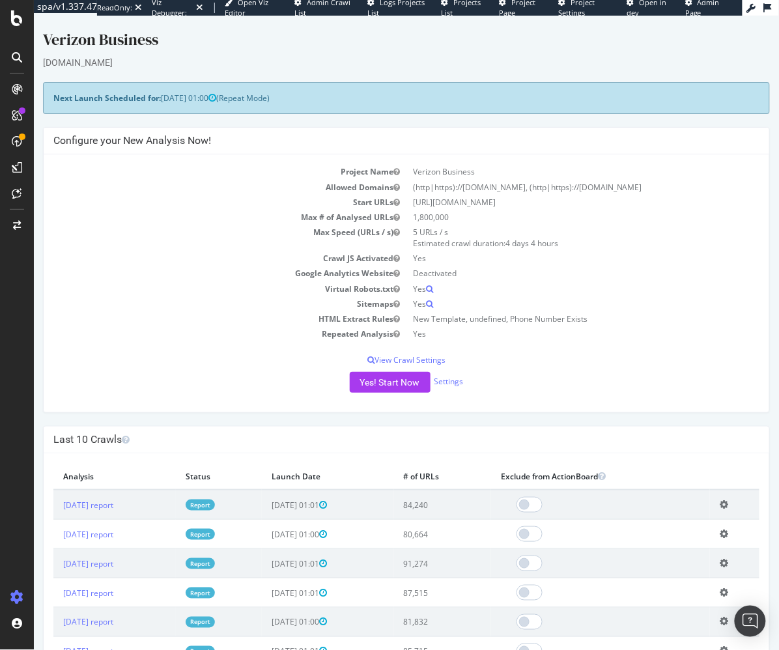
drag, startPoint x: 156, startPoint y: 223, endPoint x: 83, endPoint y: 186, distance: 81.8
click at [159, 224] on td "Max Speed (URLs / s)" at bounding box center [229, 237] width 353 height 26
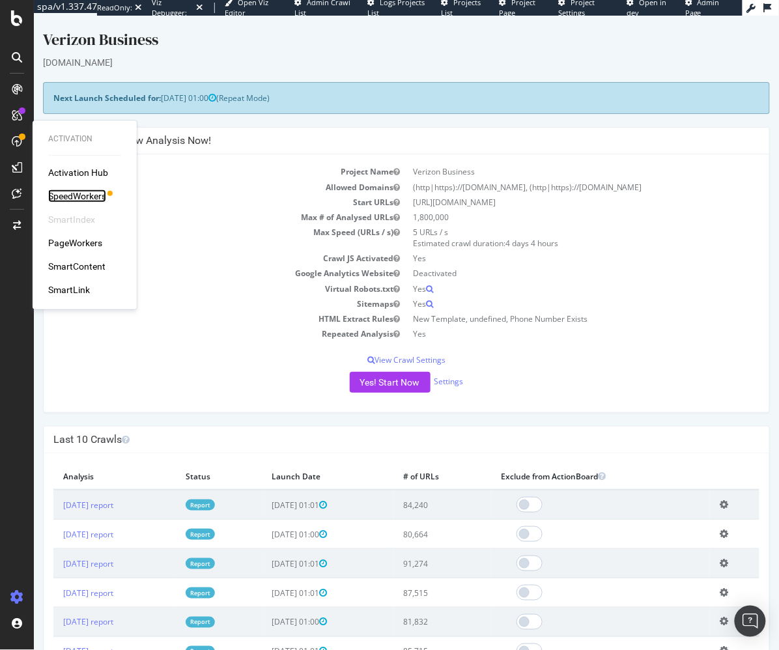
click at [75, 196] on div "SpeedWorkers" at bounding box center [77, 195] width 58 height 13
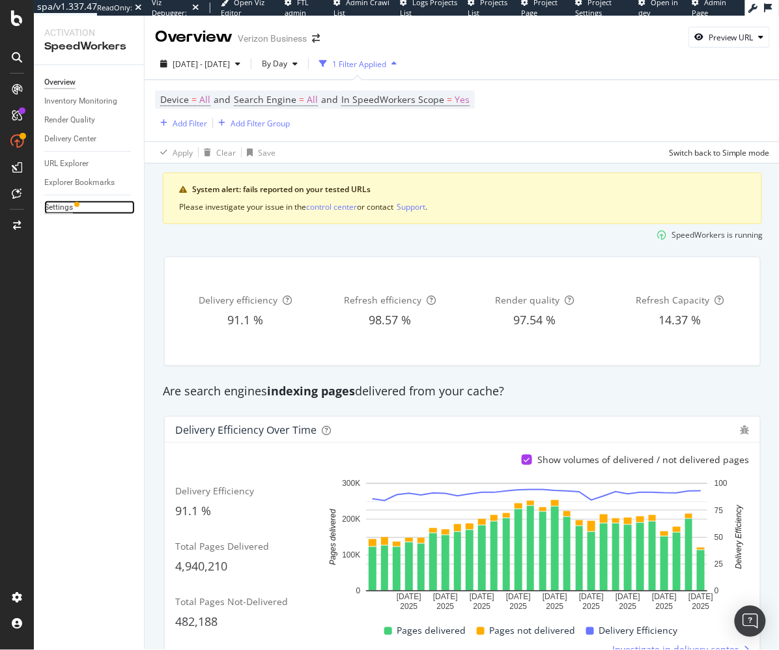
click at [62, 204] on div "Settings" at bounding box center [58, 207] width 29 height 14
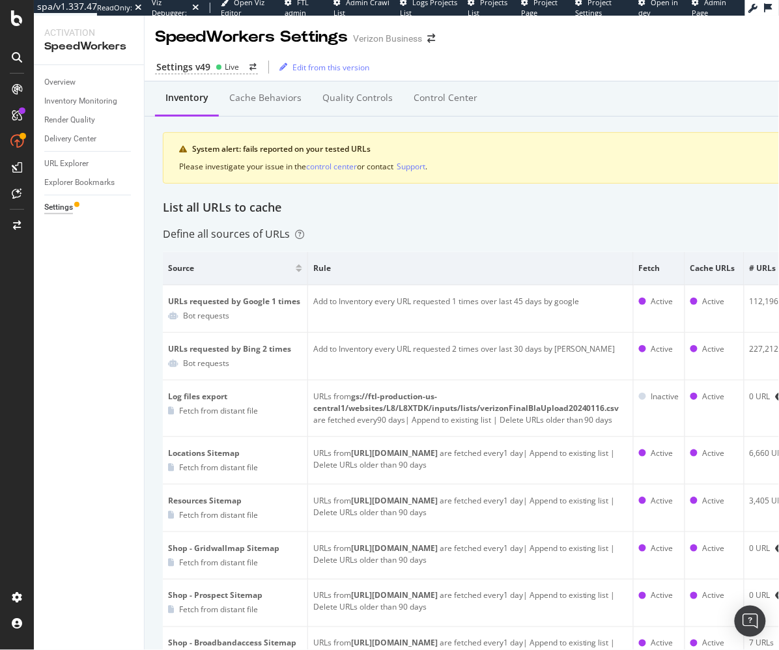
click at [352, 228] on div "Define all sources of URLs" at bounding box center [517, 234] width 708 height 15
click at [326, 165] on div "control center" at bounding box center [331, 166] width 51 height 11
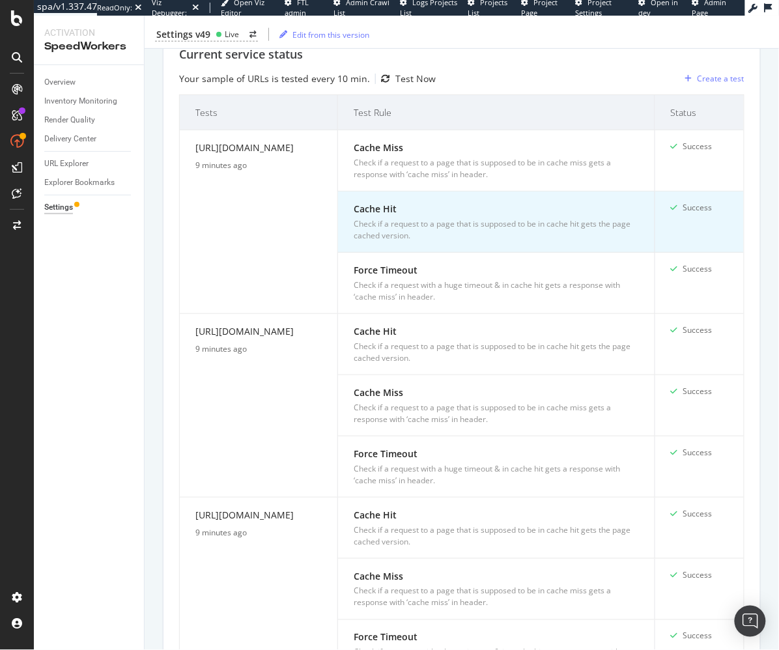
scroll to position [1013, 0]
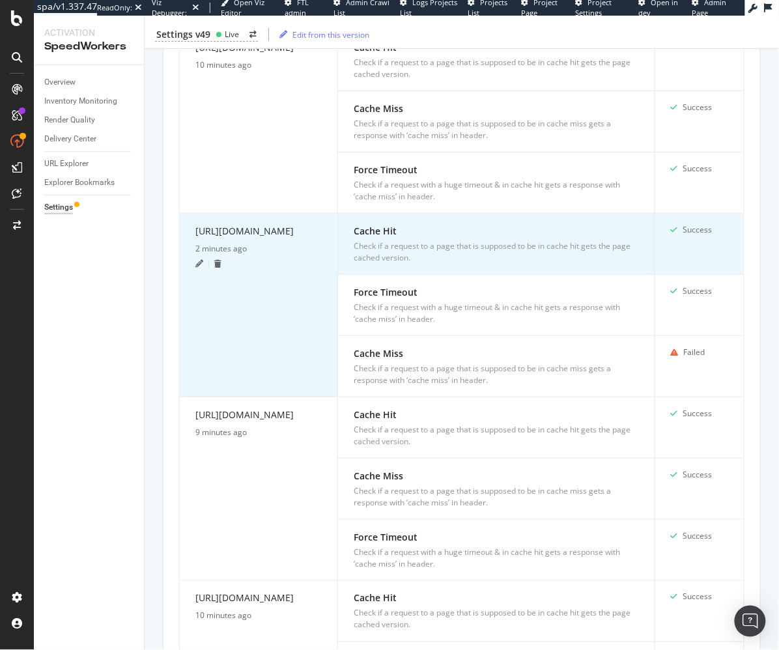
click at [285, 224] on div "https://www.verizon.com/business/solutions/" at bounding box center [258, 233] width 126 height 19
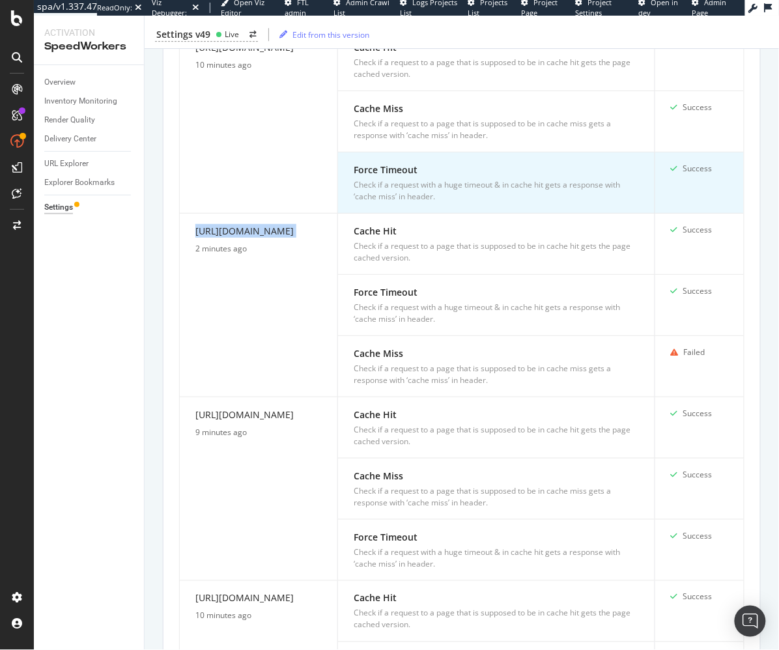
copy div "https://www.verizon.com/business/solutions/"
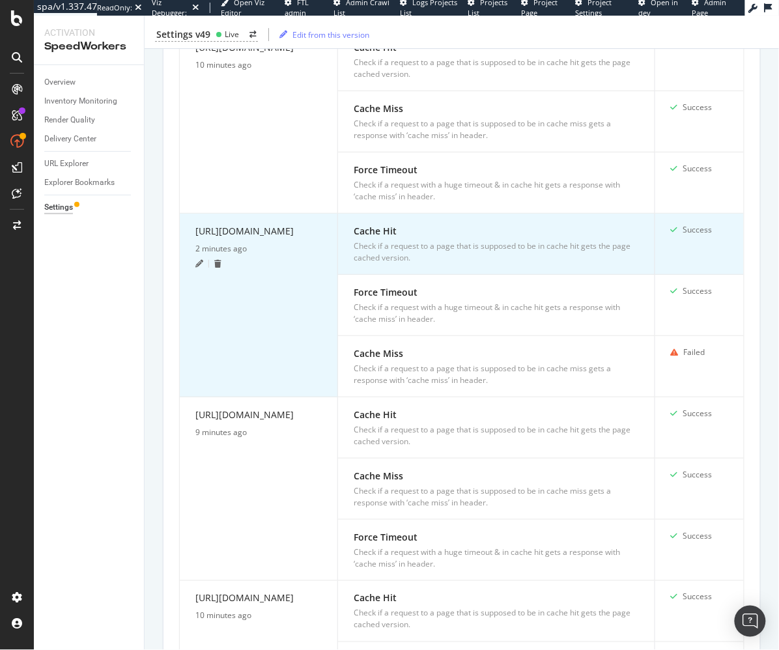
click at [282, 255] on div "2 minutes ago" at bounding box center [258, 249] width 126 height 12
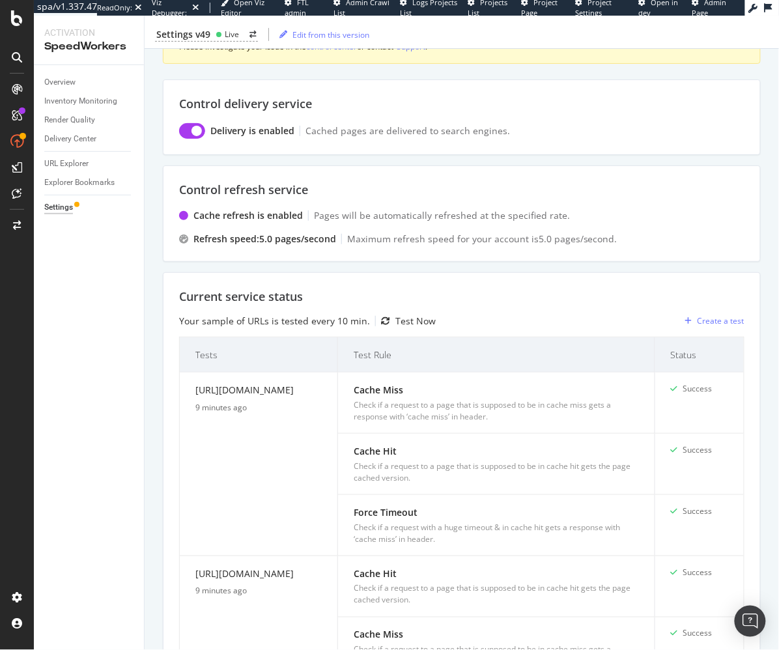
scroll to position [0, 0]
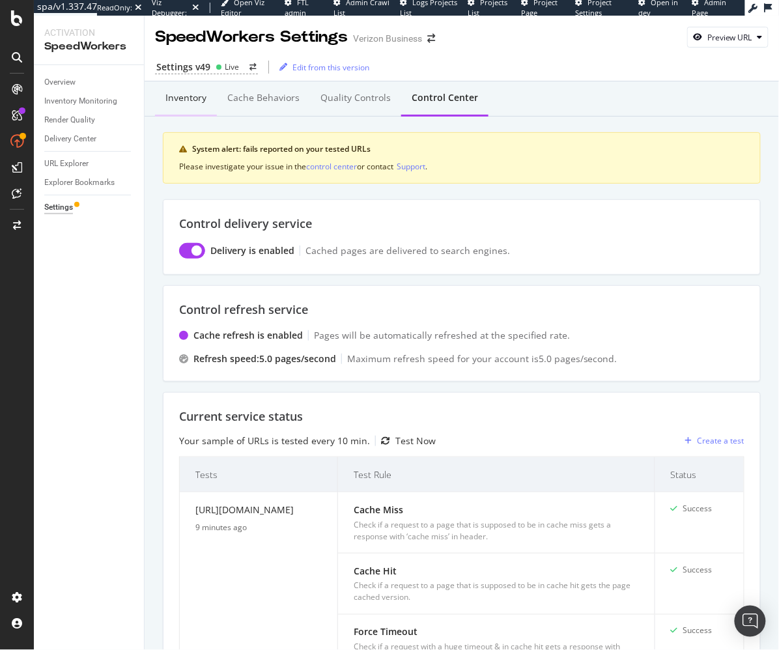
click at [189, 92] on div "Inventory" at bounding box center [185, 97] width 41 height 13
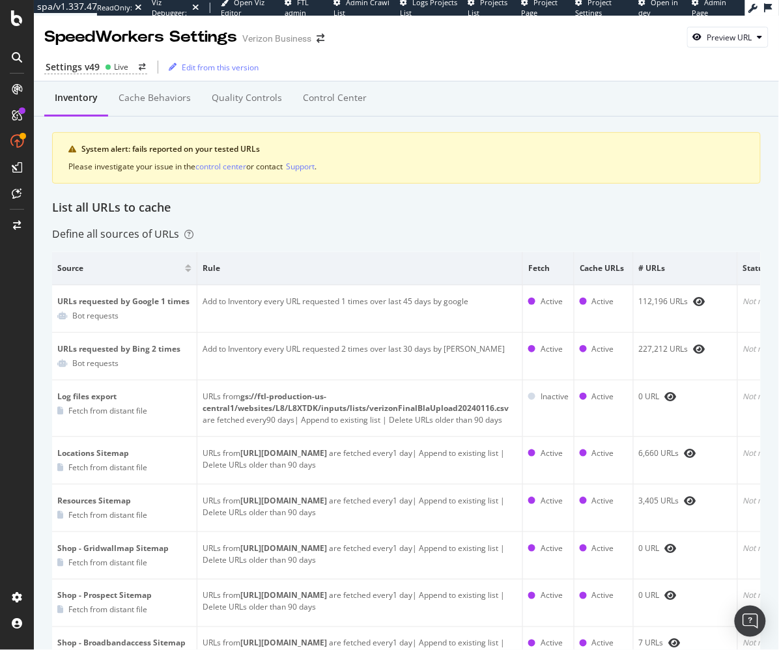
scroll to position [4, 0]
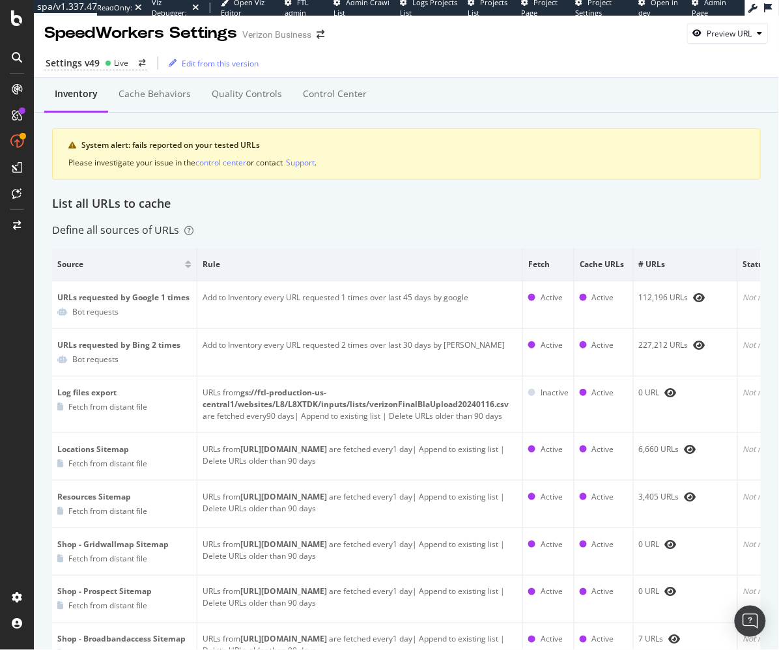
drag, startPoint x: 717, startPoint y: 44, endPoint x: 705, endPoint y: 74, distance: 32.2
click at [717, 44] on div "SpeedWorkers Settings Verizon Business Preview URL Settings v49 Live Edit from …" at bounding box center [406, 333] width 745 height 634
drag, startPoint x: 723, startPoint y: 34, endPoint x: 720, endPoint y: 42, distance: 8.5
click at [723, 34] on div "Preview URL" at bounding box center [729, 33] width 45 height 11
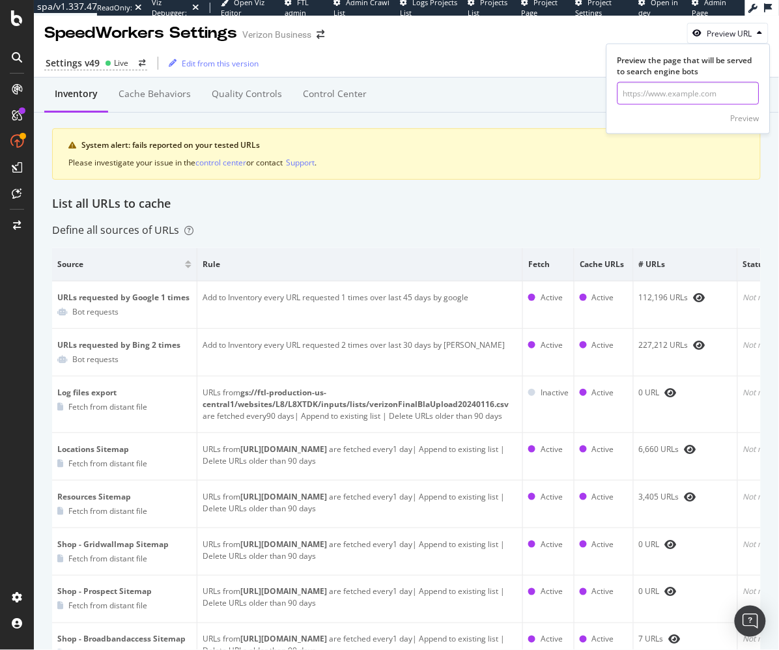
drag, startPoint x: 689, startPoint y: 99, endPoint x: 697, endPoint y: 103, distance: 9.0
click at [689, 99] on input "url" at bounding box center [688, 93] width 142 height 23
paste input "https://www.verizon.com/business/solutions/"
type input "https://www.verizon.com/business/solutions/"
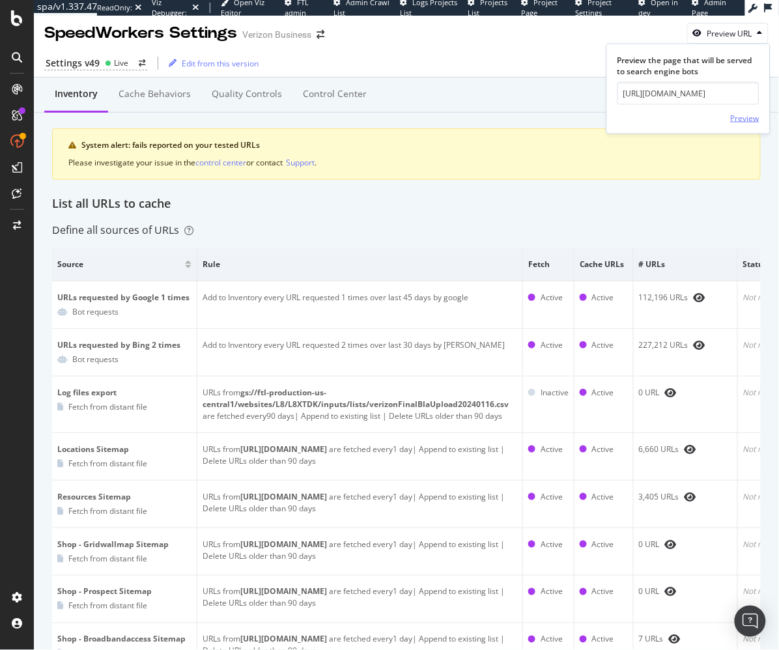
scroll to position [0, 0]
click at [749, 117] on div "Preview" at bounding box center [744, 117] width 29 height 11
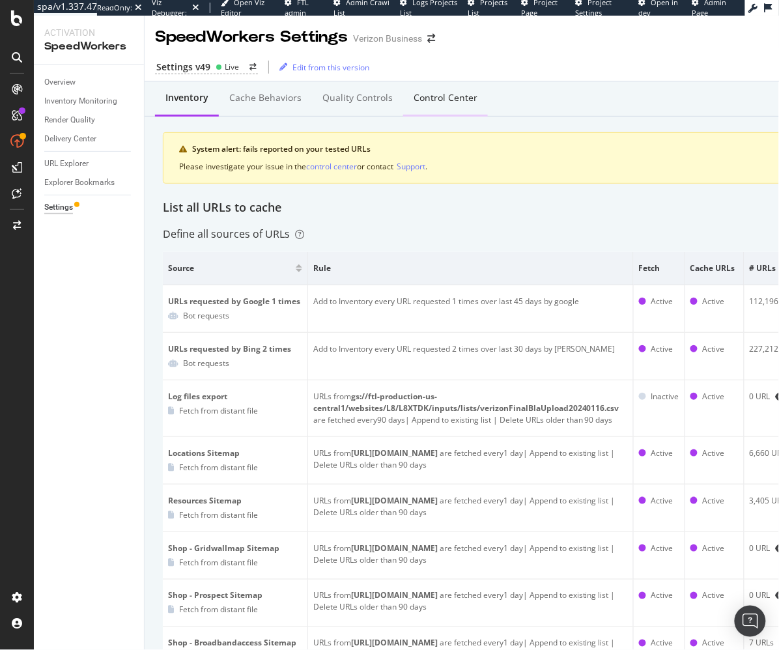
click at [431, 98] on div "Control Center" at bounding box center [445, 97] width 64 height 13
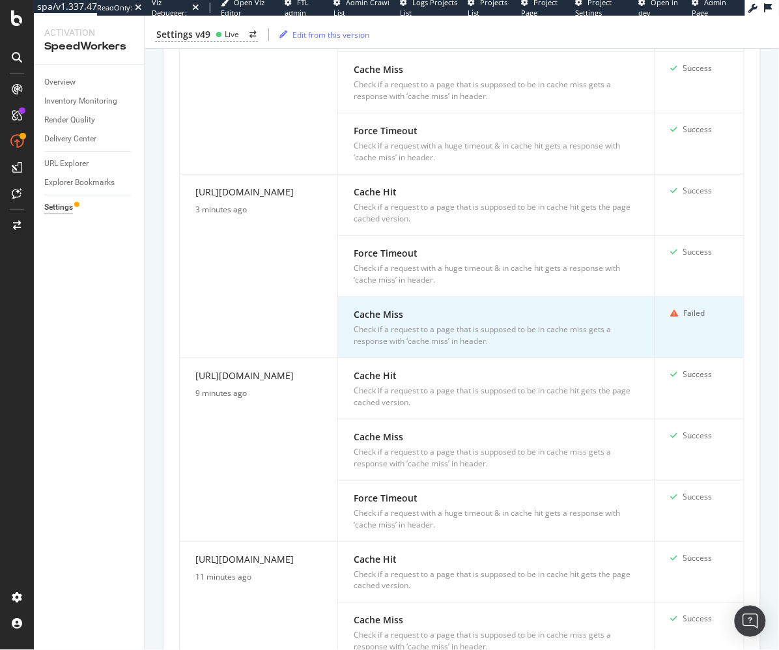
scroll to position [1040, 0]
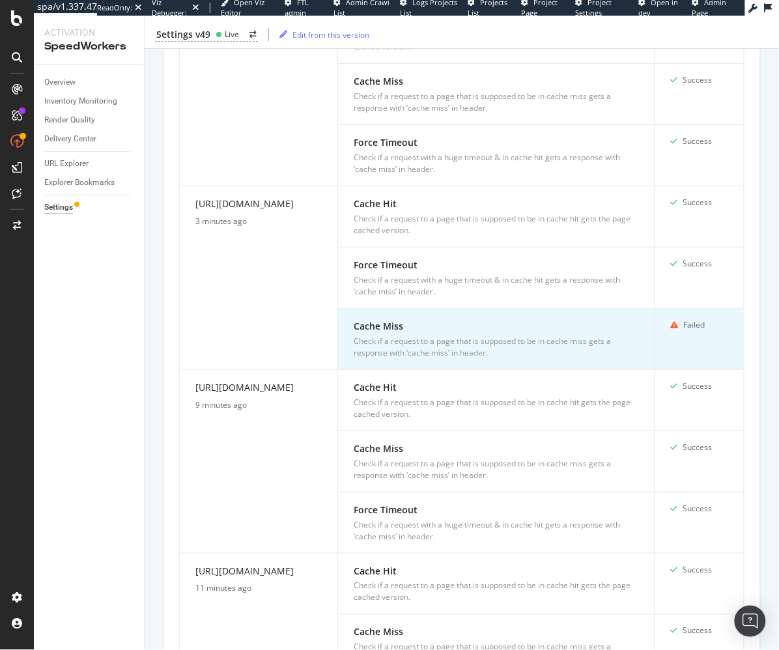
click at [419, 335] on div "Check if a request to a page that is supposed to be in cache miss gets a respon…" at bounding box center [495, 346] width 285 height 23
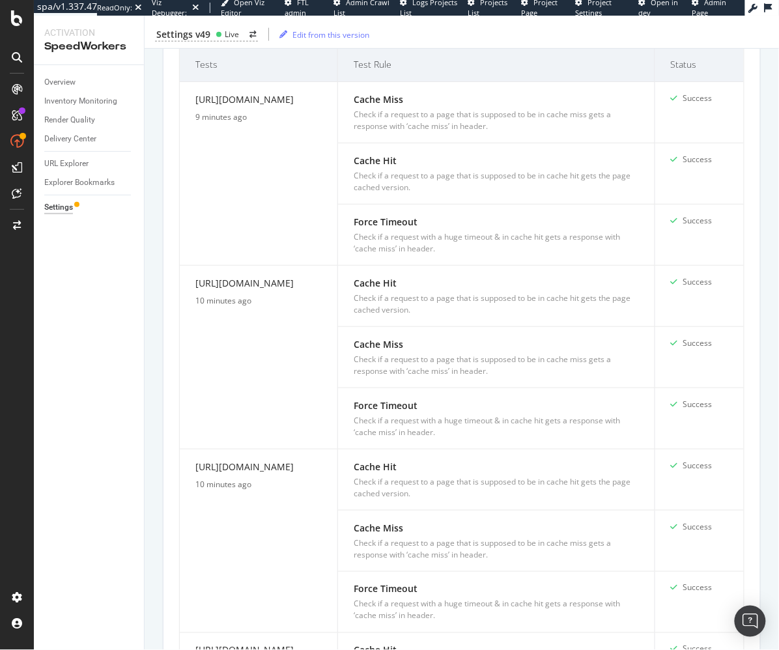
scroll to position [350, 0]
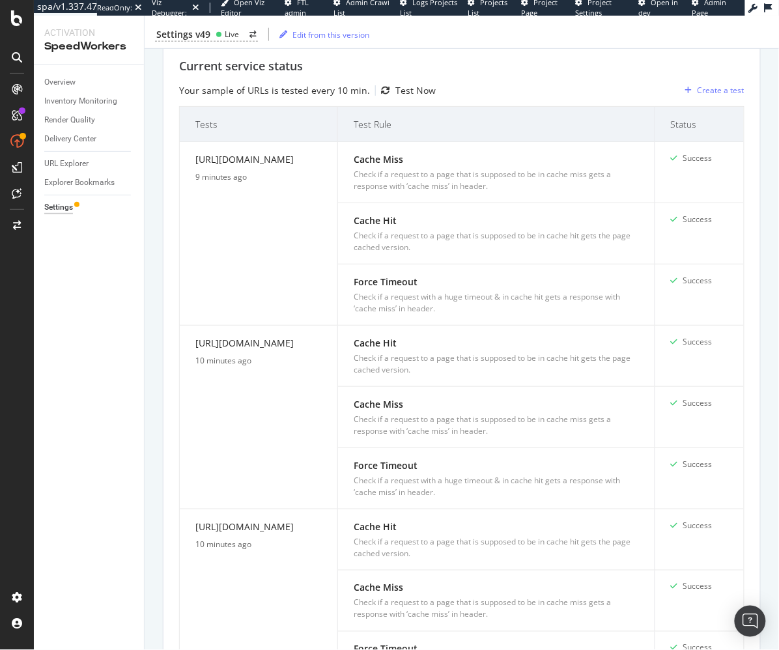
click at [395, 85] on div "Test Now" at bounding box center [415, 90] width 40 height 13
click at [514, 90] on div "Your sample of URLs is tested every 10 min. Test Now Create a test" at bounding box center [461, 90] width 565 height 21
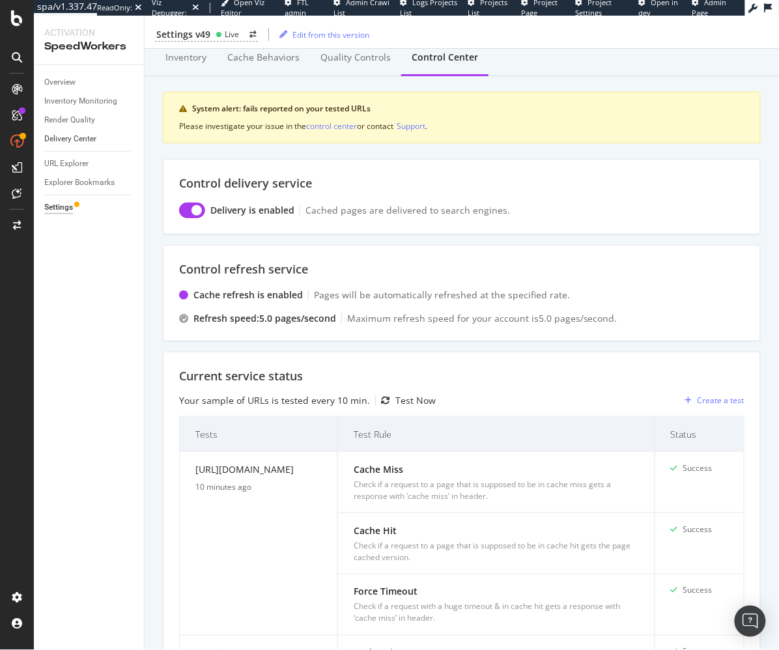
scroll to position [0, 0]
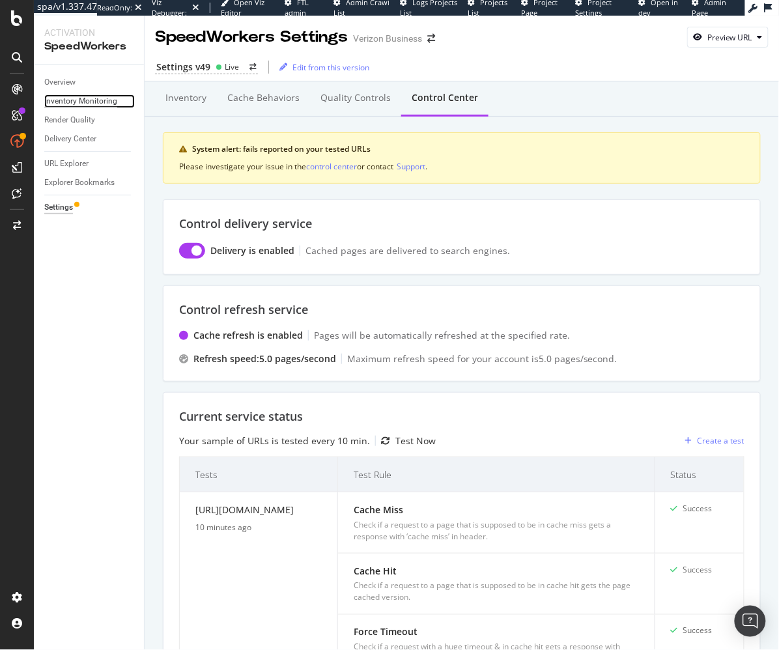
drag, startPoint x: 88, startPoint y: 100, endPoint x: 105, endPoint y: 100, distance: 17.6
click at [88, 100] on div "Inventory Monitoring" at bounding box center [80, 101] width 73 height 14
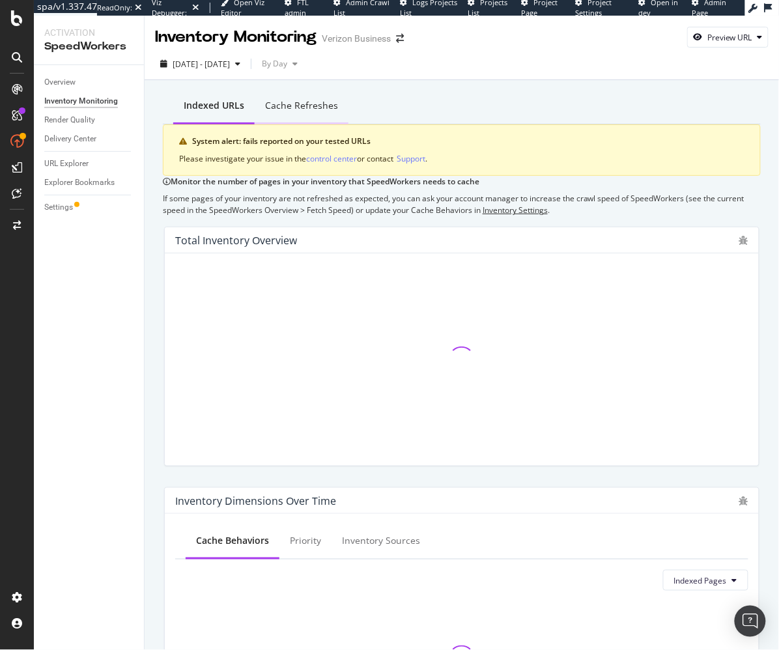
click at [278, 104] on div "Cache refreshes" at bounding box center [302, 107] width 94 height 36
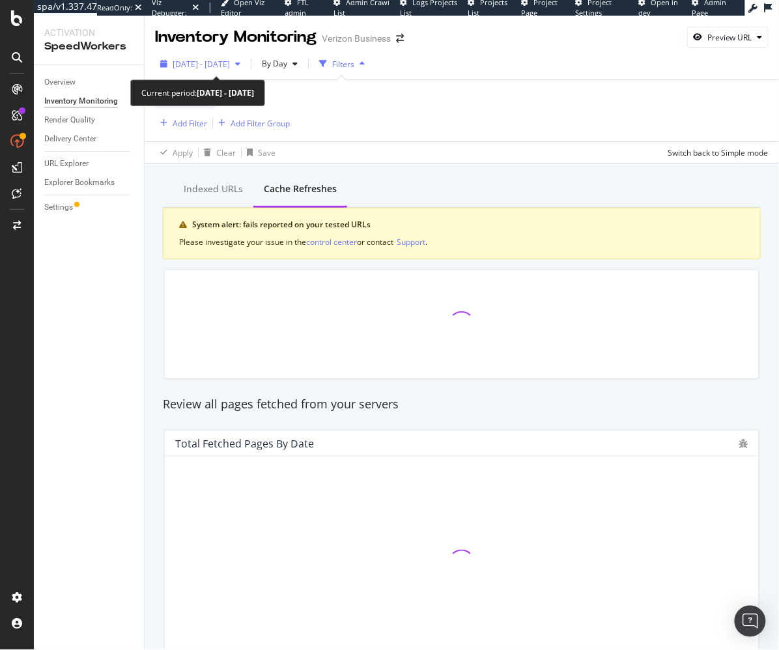
click at [230, 62] on span "2025 Sep. 3rd - Sep. 30th" at bounding box center [200, 64] width 57 height 11
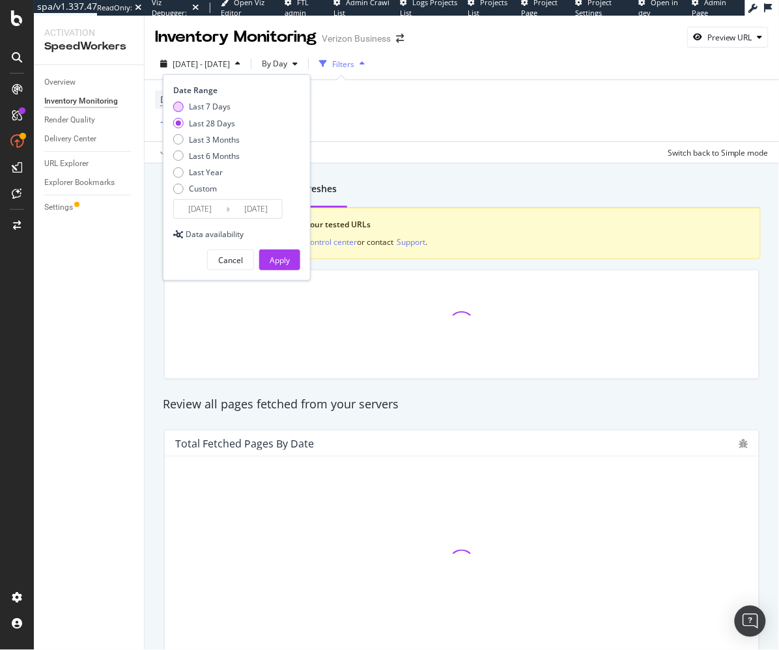
click at [227, 105] on div "Last 7 Days" at bounding box center [210, 106] width 42 height 11
type input "2025/09/24"
drag, startPoint x: 291, startPoint y: 264, endPoint x: 309, endPoint y: 167, distance: 98.6
click at [289, 260] on button "Apply" at bounding box center [279, 259] width 41 height 21
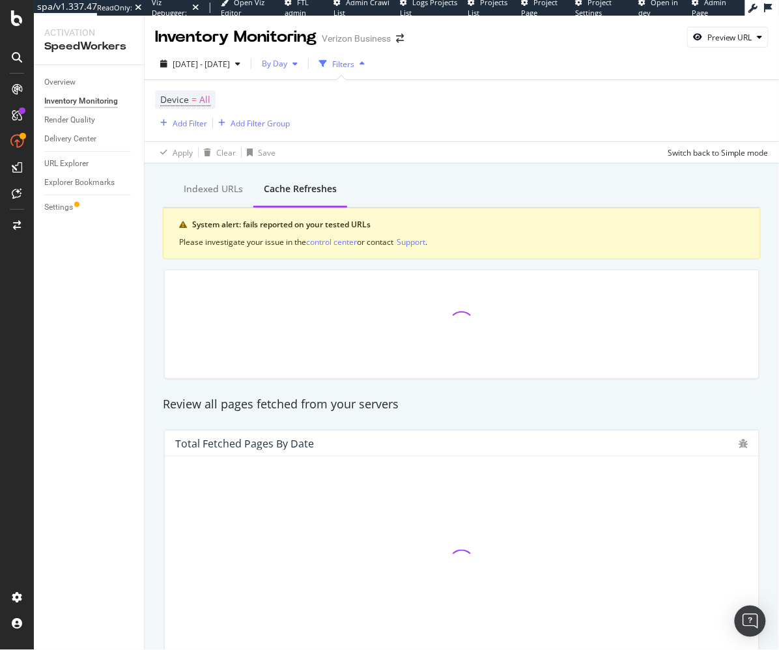
click at [303, 59] on div "By Day" at bounding box center [279, 64] width 46 height 20
click at [314, 94] on span "By Hour" at bounding box center [311, 90] width 34 height 12
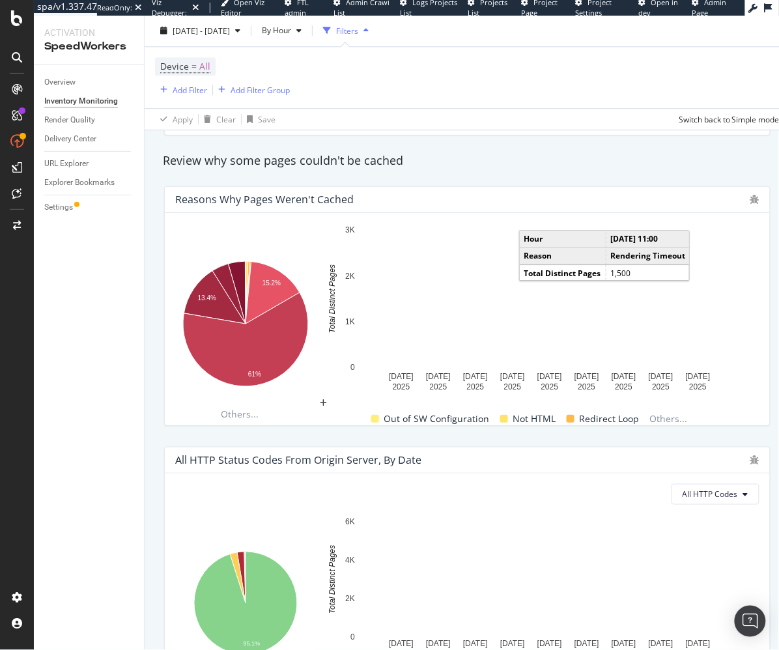
scroll to position [892, 0]
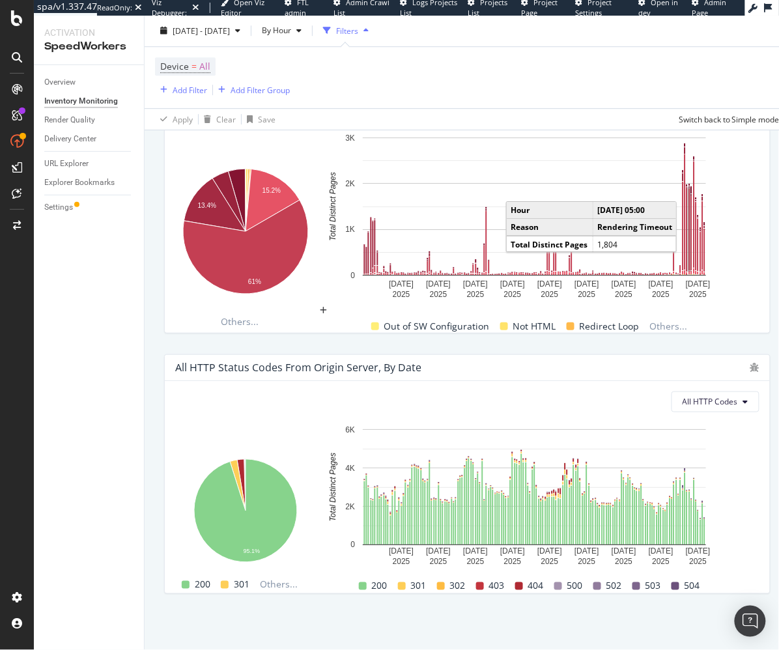
click at [689, 256] on rect "A chart." at bounding box center [689, 229] width 1 height 82
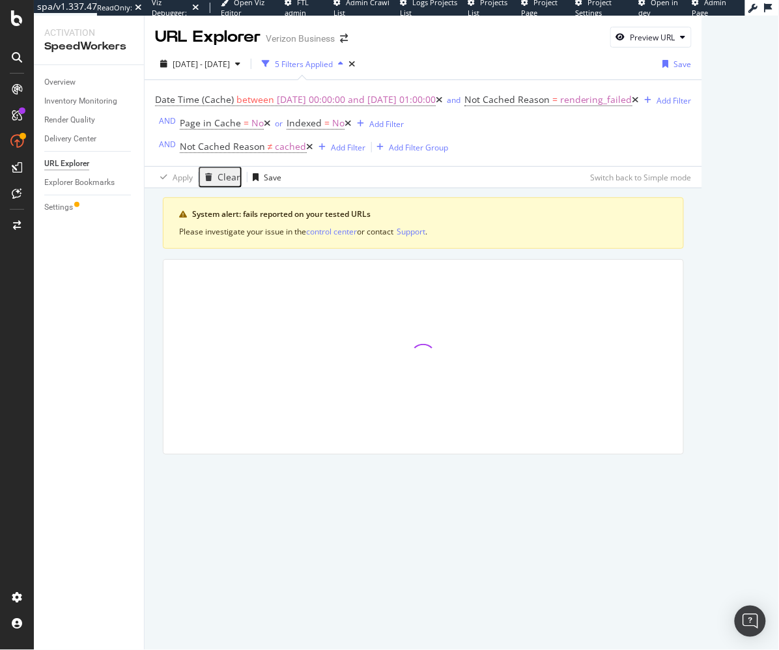
click at [586, 254] on div "System alert: fails reported on your tested URLs Please investigate your issue …" at bounding box center [423, 325] width 521 height 257
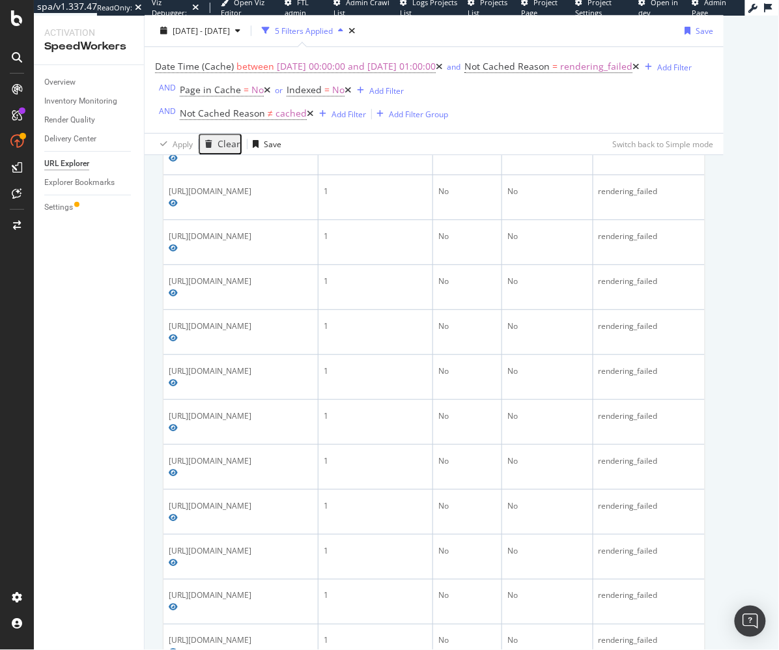
scroll to position [1133, 0]
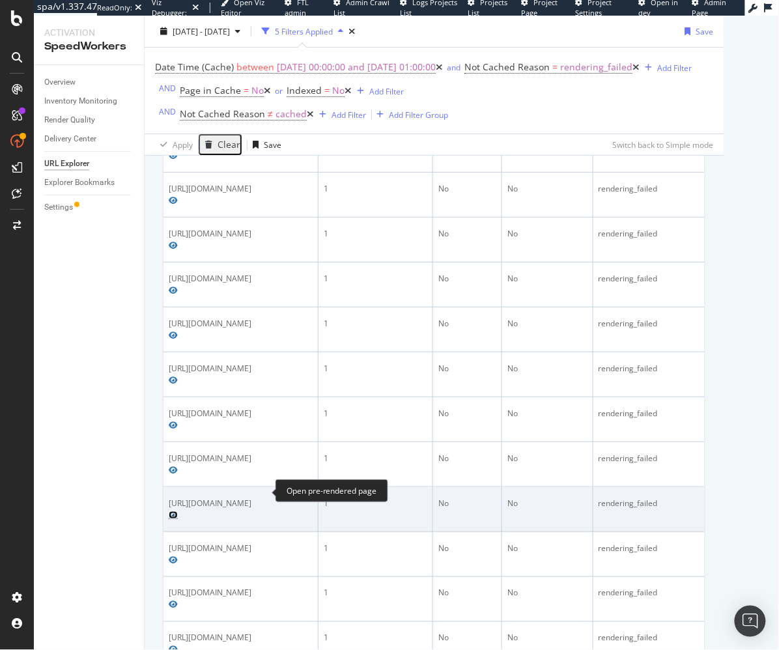
click at [178, 511] on icon "Preview https://www.verizon.com/business/en-gb/verizonpartnersolutions/products…" at bounding box center [173, 515] width 9 height 8
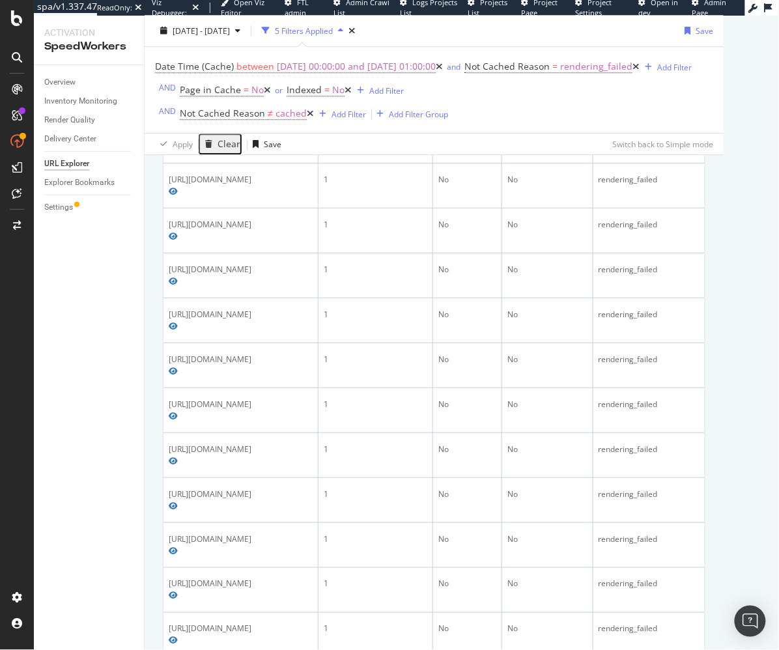
scroll to position [0, 0]
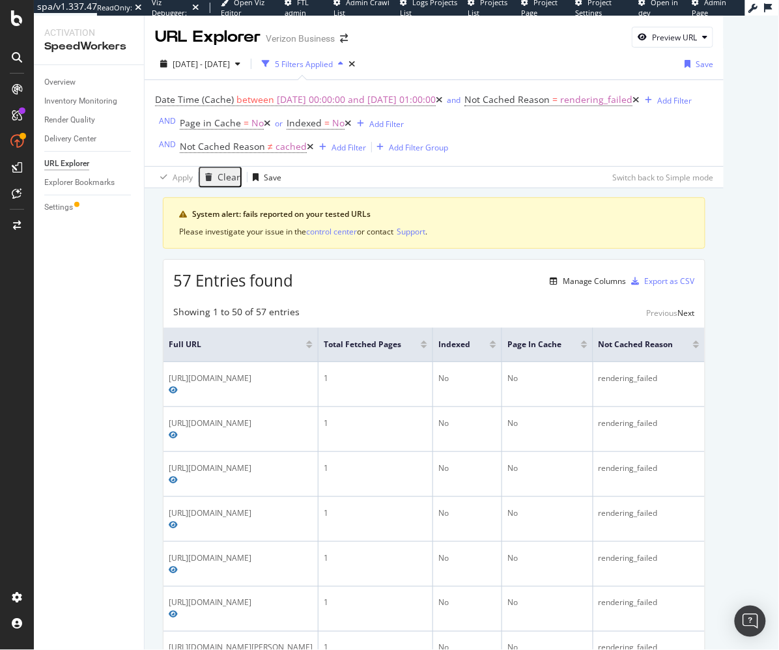
click at [428, 308] on div "Showing 1 to 50 of 57 entries Previous Next" at bounding box center [433, 313] width 541 height 16
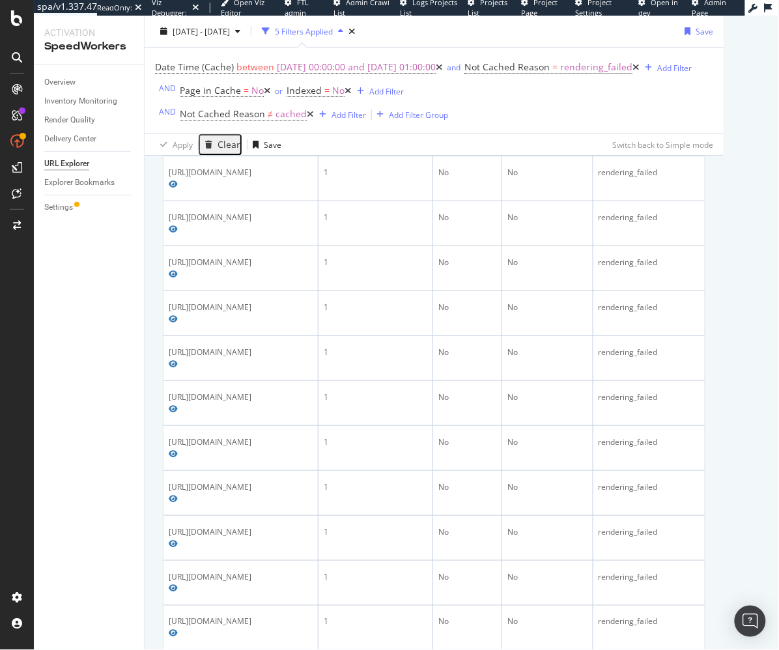
scroll to position [1910, 0]
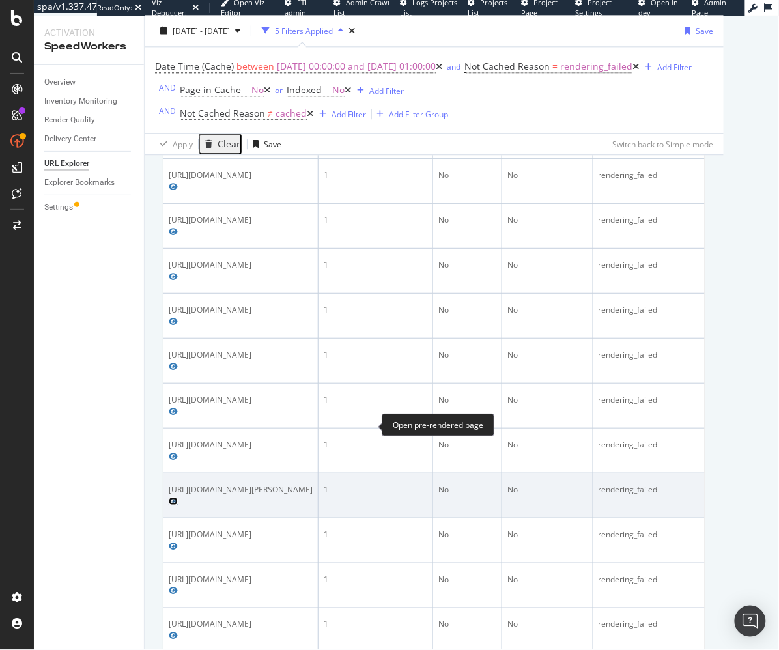
click at [178, 497] on icon "Preview https://www.verizon.com/business/arthenia-ruzsonyi" at bounding box center [173, 501] width 9 height 8
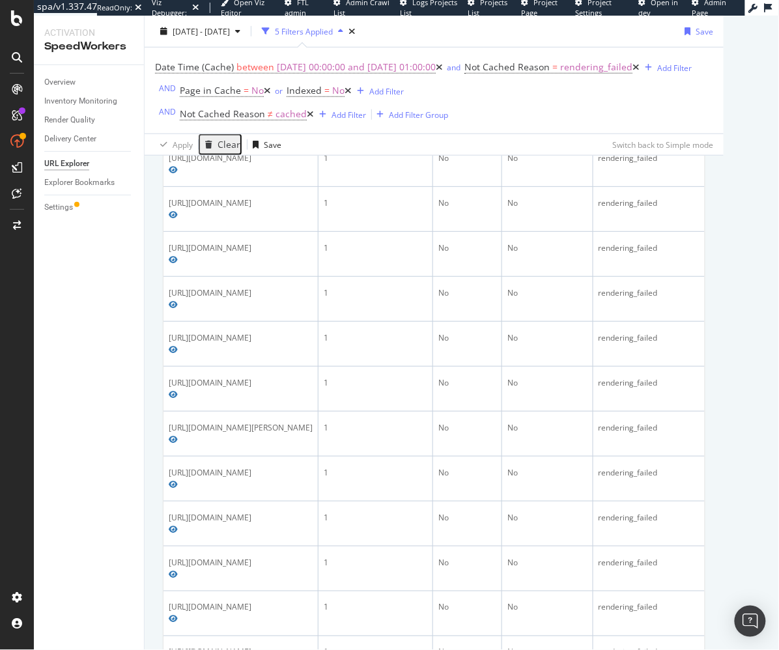
scroll to position [0, 0]
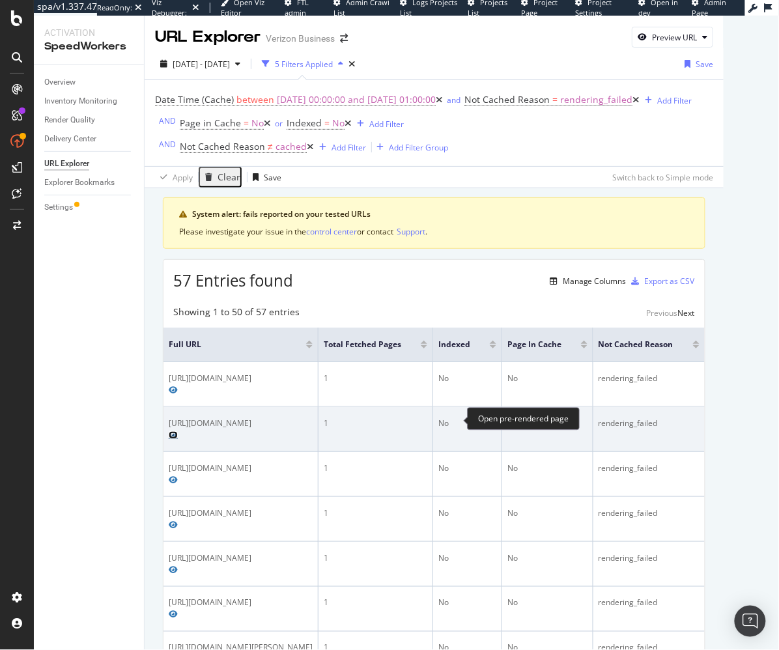
click at [178, 431] on icon "Preview https://www.verizon.com/business/de-de/resources/lp/next-gen-technology/" at bounding box center [173, 435] width 9 height 8
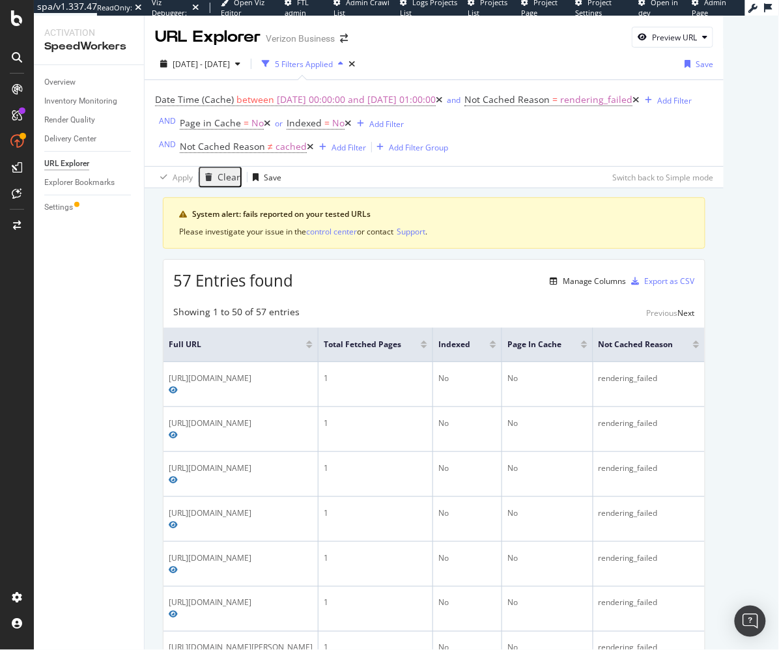
drag, startPoint x: 512, startPoint y: 257, endPoint x: 489, endPoint y: 283, distance: 34.2
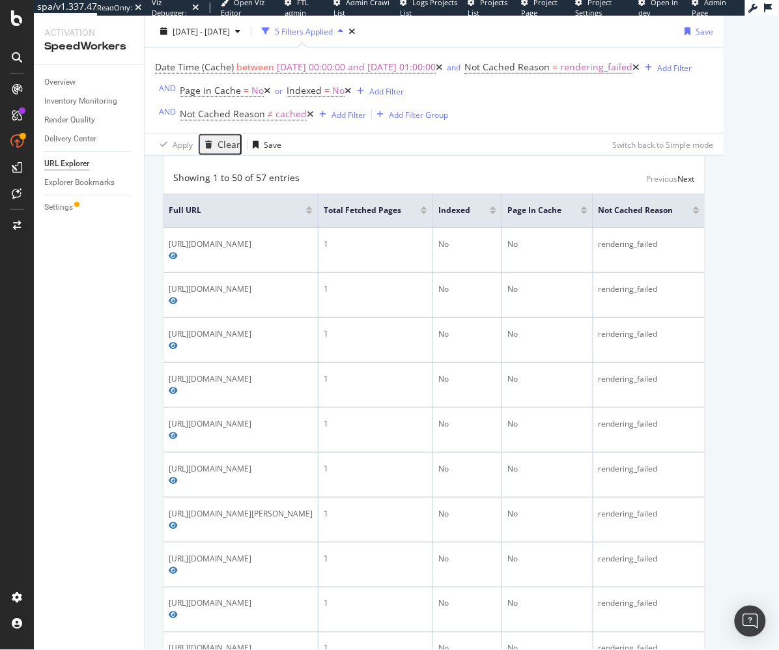
scroll to position [295, 0]
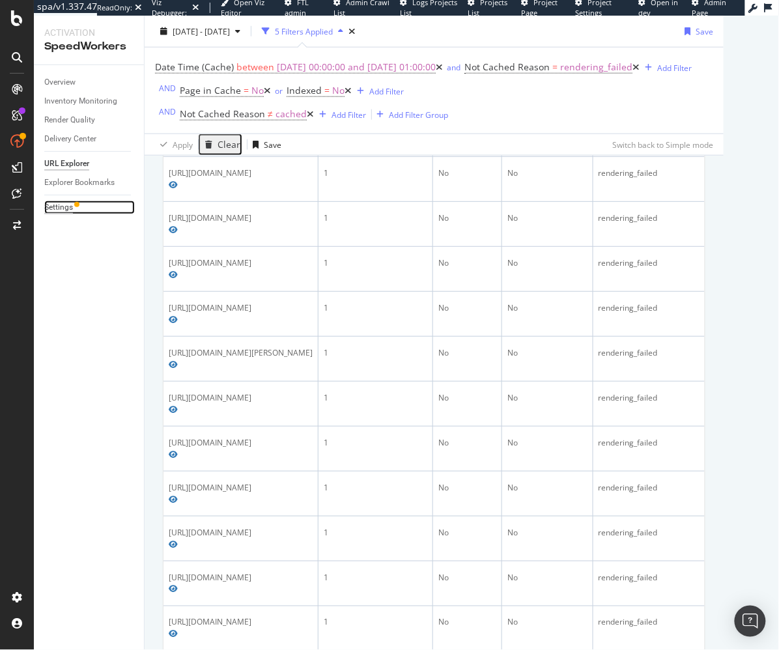
click at [50, 200] on div "Settings" at bounding box center [58, 207] width 29 height 14
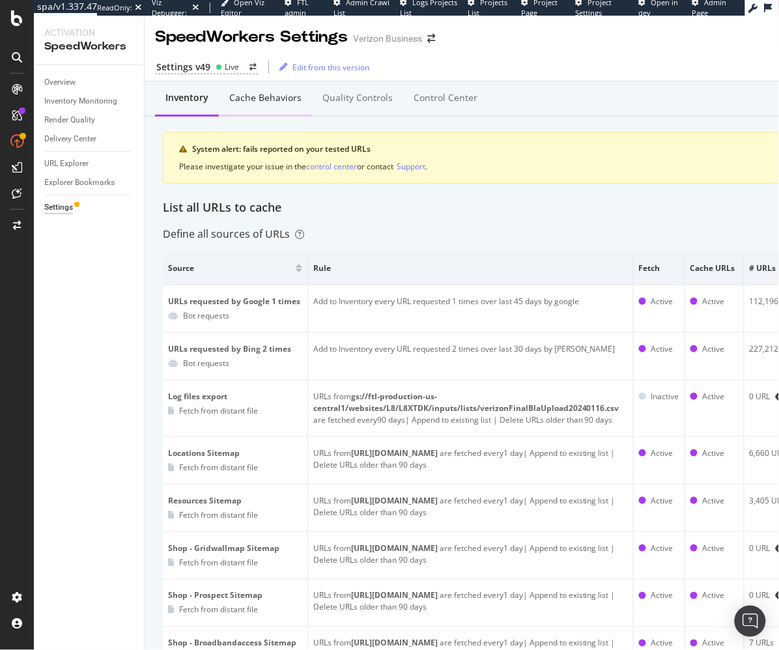
click at [258, 95] on div "Cache behaviors" at bounding box center [265, 97] width 72 height 13
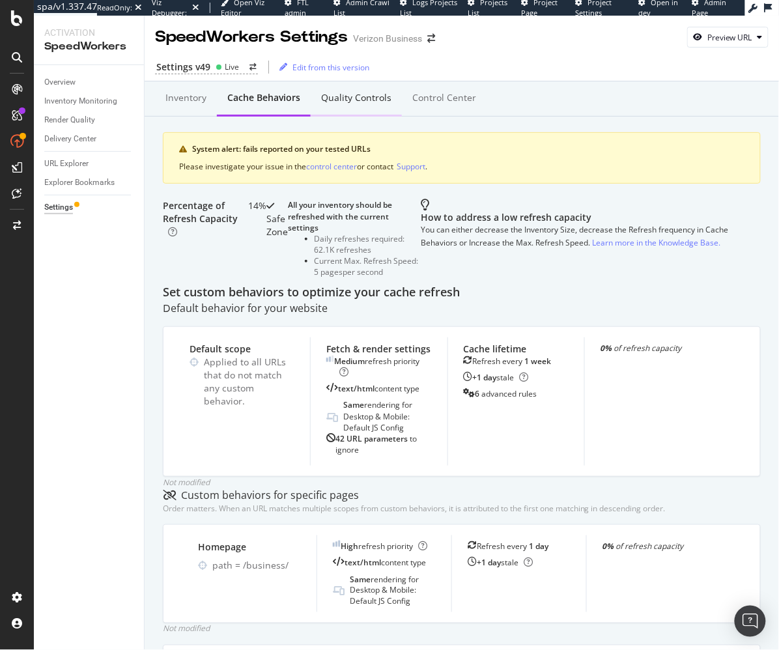
click at [342, 100] on div "Quality Controls" at bounding box center [356, 97] width 70 height 13
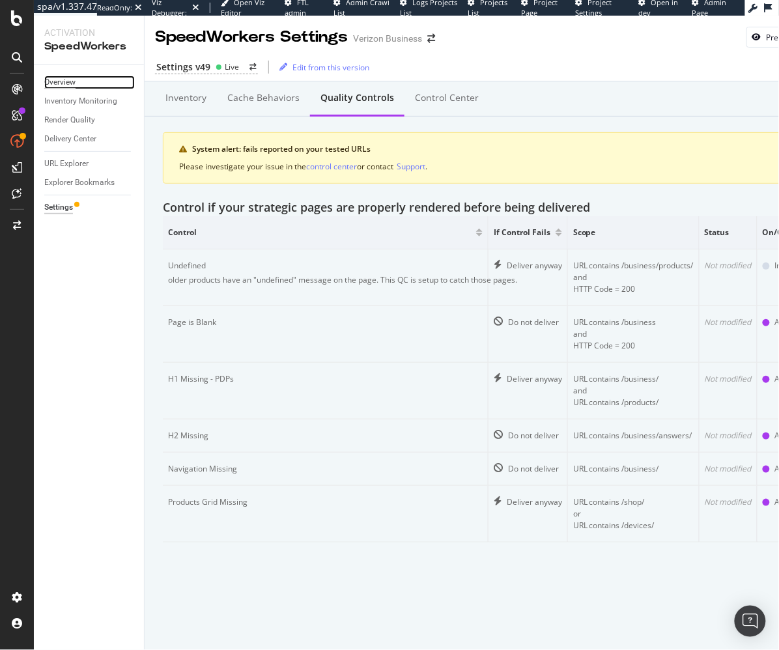
click at [56, 81] on div "Overview" at bounding box center [59, 83] width 31 height 14
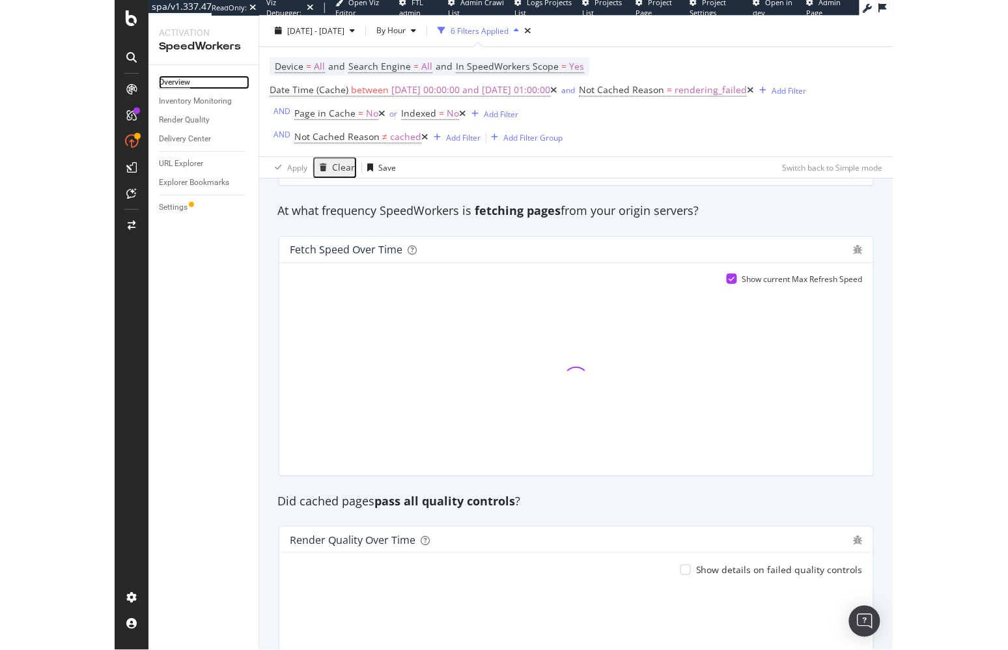
scroll to position [807, 0]
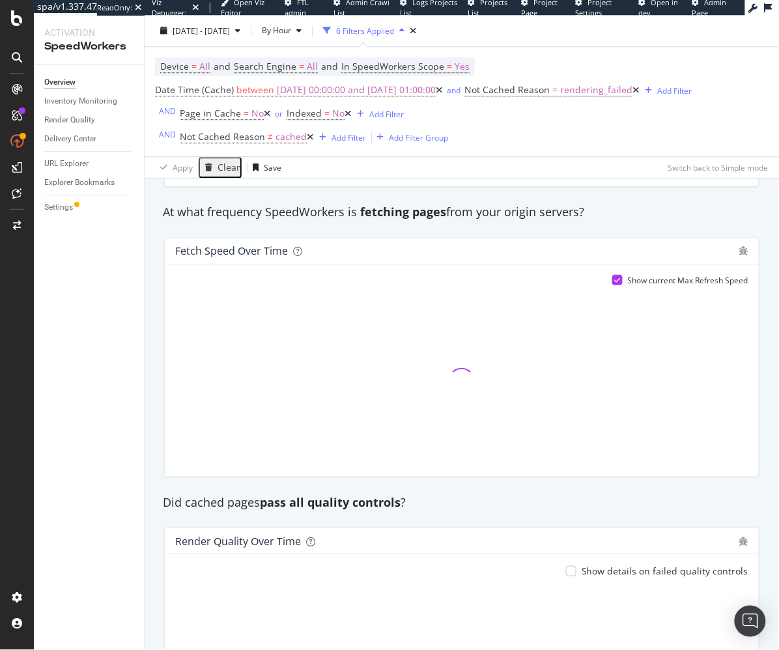
click at [153, 263] on div "System alert: fails reported on your tested URLs Please investigate your issue …" at bounding box center [462, 113] width 634 height 1418
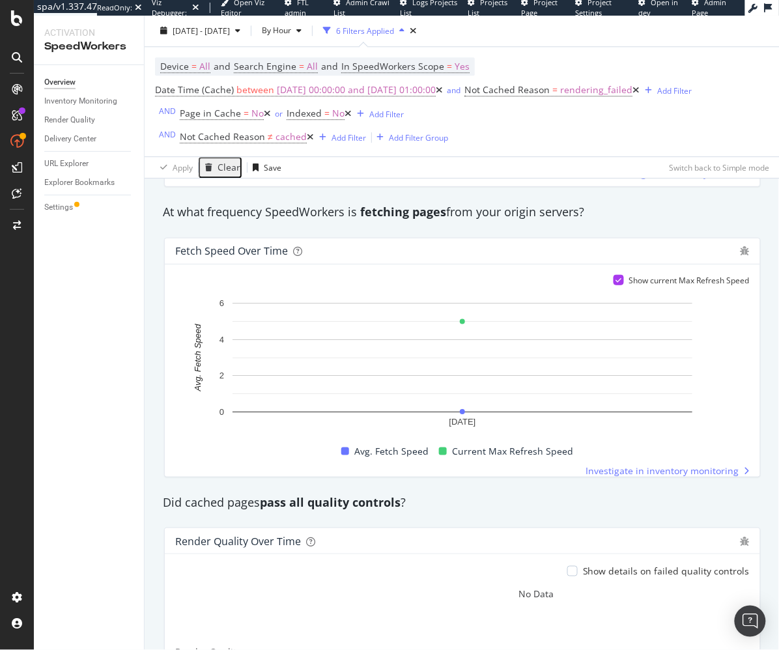
click at [428, 208] on strong "fetching pages" at bounding box center [403, 212] width 86 height 16
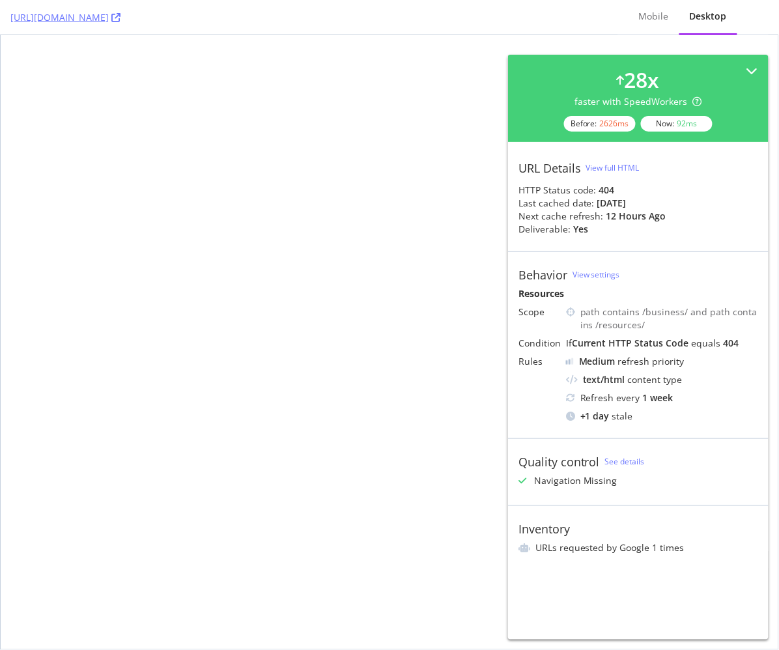
drag, startPoint x: 344, startPoint y: 208, endPoint x: 355, endPoint y: 238, distance: 31.9
click at [343, 113] on html at bounding box center [389, 73] width 777 height 79
click at [307, 113] on html at bounding box center [389, 73] width 777 height 79
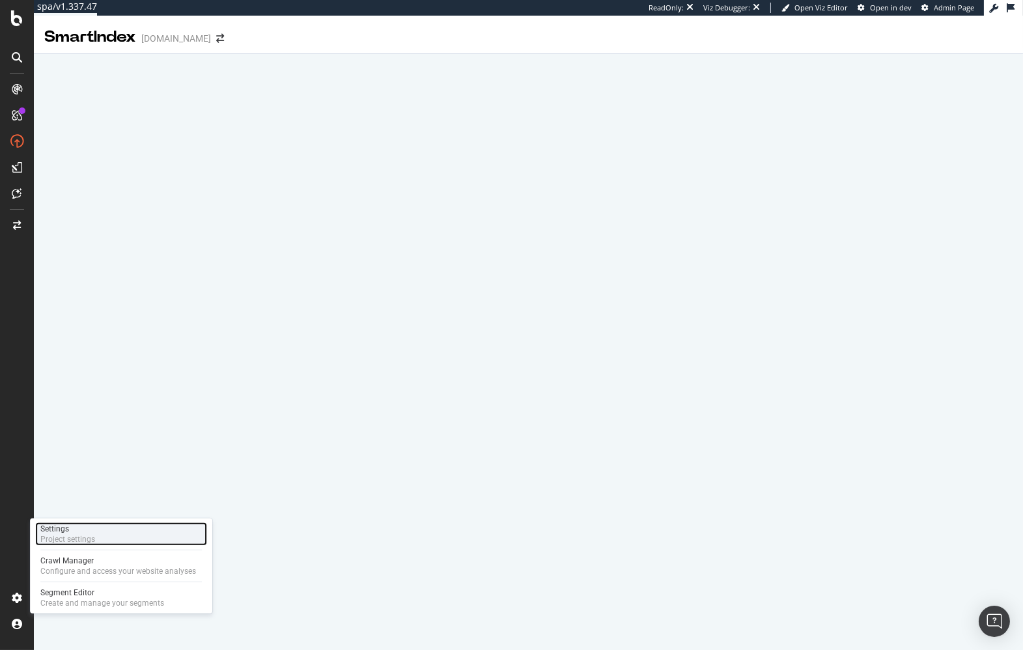
click at [76, 542] on div "Project settings" at bounding box center [67, 539] width 55 height 10
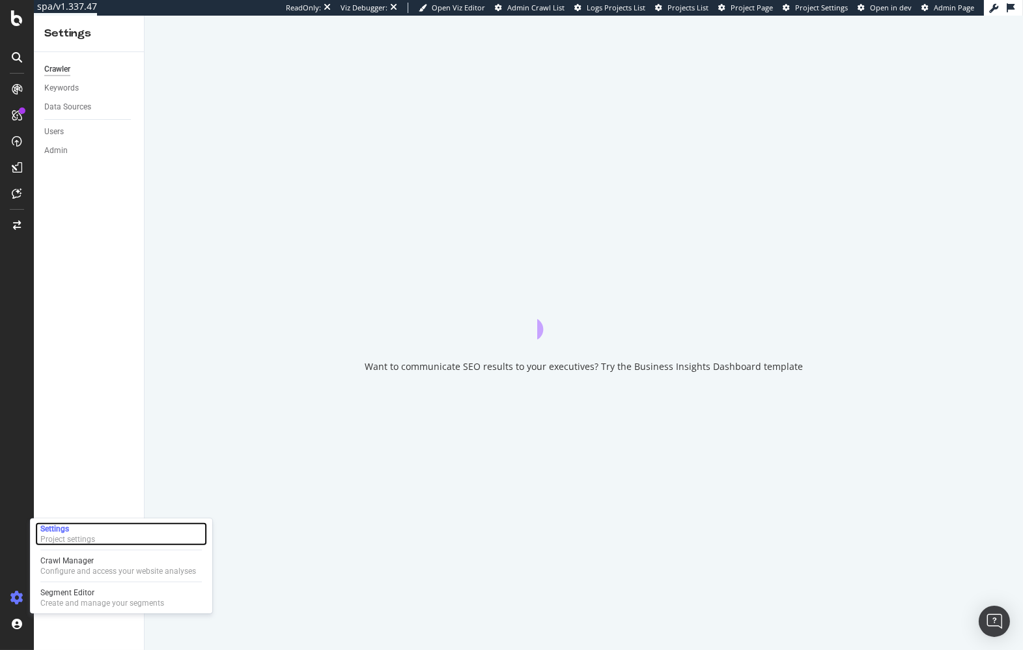
drag, startPoint x: 81, startPoint y: 538, endPoint x: 6, endPoint y: 535, distance: 74.9
click at [81, 538] on div "Project settings" at bounding box center [67, 539] width 55 height 10
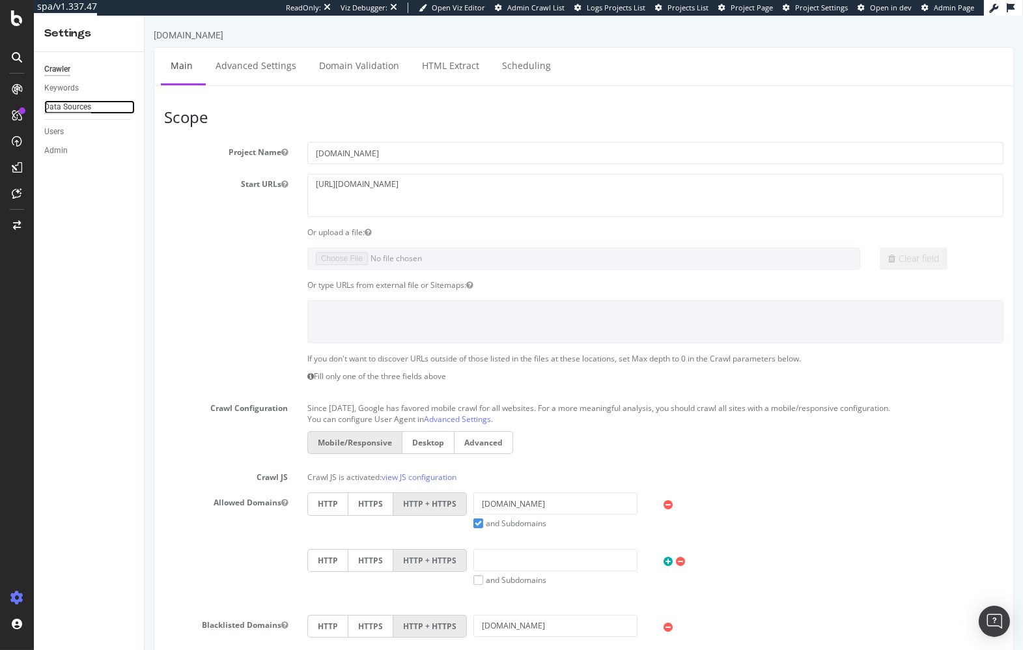
click at [61, 101] on div "Data Sources" at bounding box center [67, 107] width 47 height 14
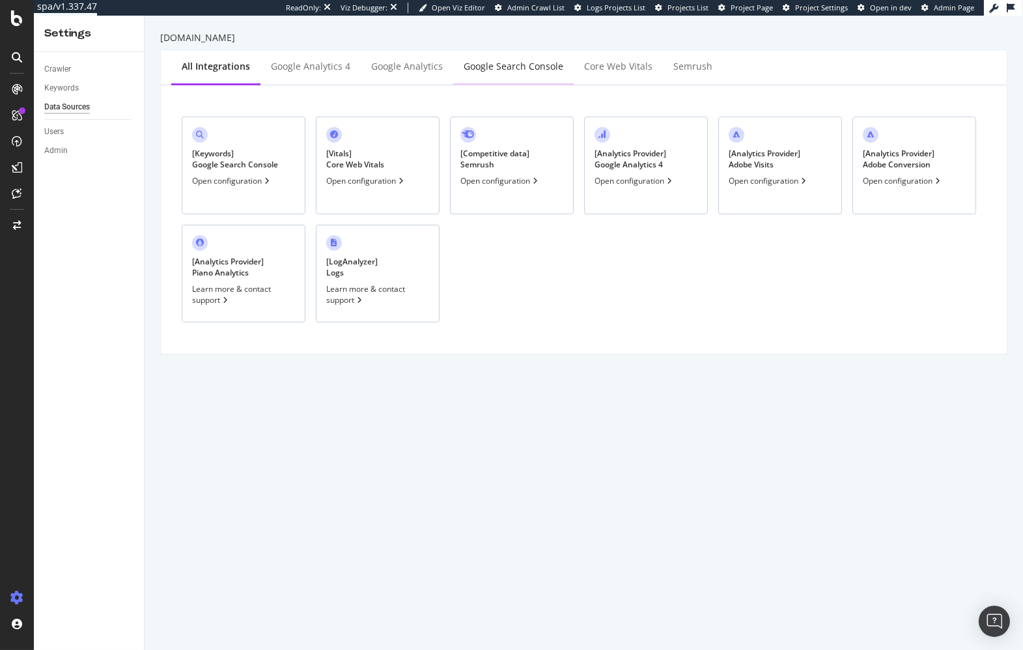
click at [485, 64] on div "Google Search Console" at bounding box center [513, 66] width 100 height 13
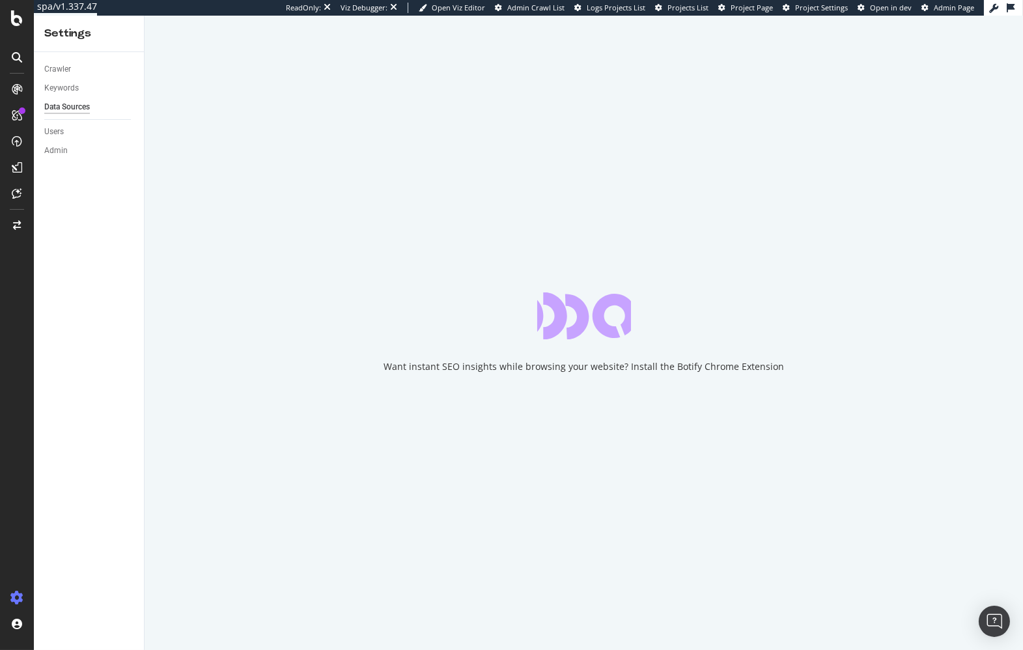
click at [159, 272] on div "Want instant SEO insights while browsing your website? Install the Botify Chrom…" at bounding box center [584, 333] width 878 height 634
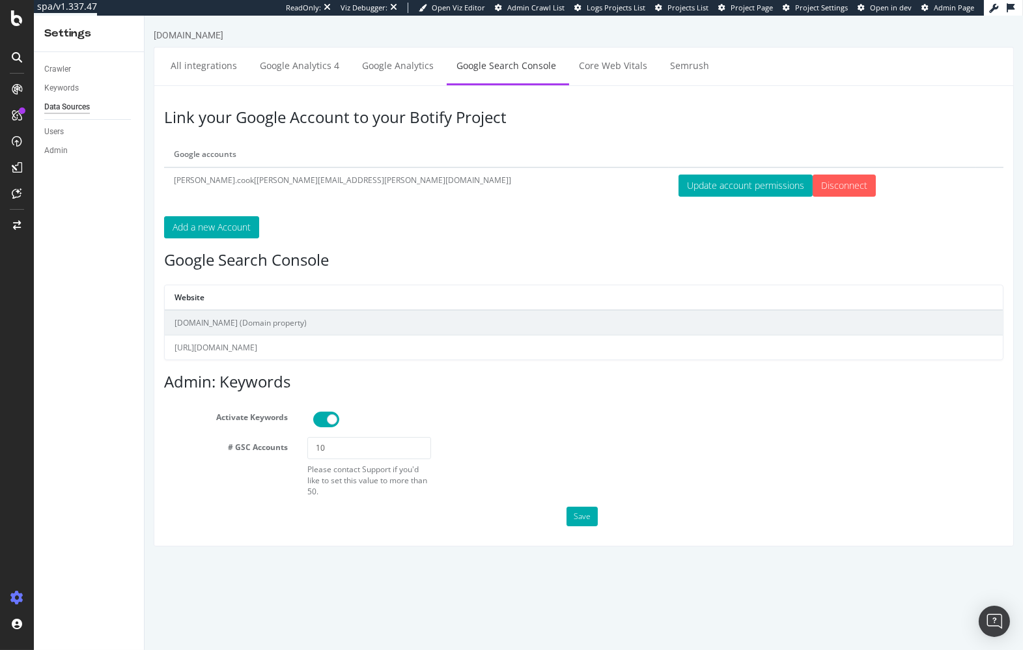
click at [359, 346] on td "[URL][DOMAIN_NAME]" at bounding box center [583, 347] width 838 height 25
click at [254, 318] on td "[DOMAIN_NAME] (Domain property)" at bounding box center [583, 322] width 838 height 25
click at [465, 276] on div "Link your Google Account to your Botify Project Google accounts [PERSON_NAME].c…" at bounding box center [583, 315] width 860 height 461
click at [723, 288] on th "Website" at bounding box center [583, 297] width 838 height 25
click at [877, 79] on ul "All integrations Google Analytics 4 Google Analytics Google Search Console Core…" at bounding box center [583, 66] width 860 height 38
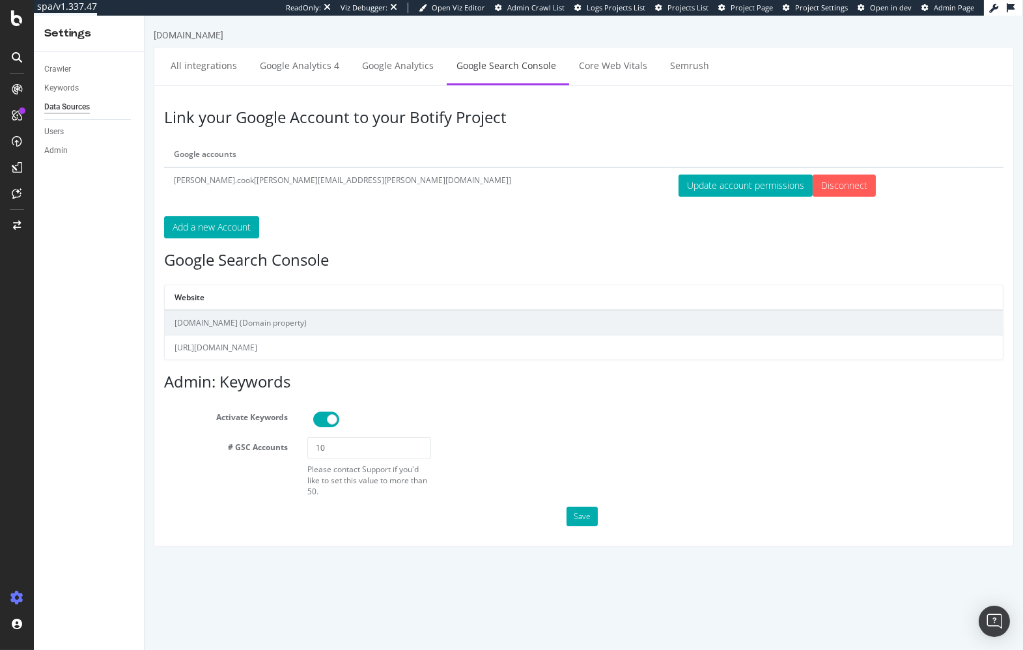
click at [947, 42] on div "[DOMAIN_NAME]" at bounding box center [583, 38] width 860 height 18
drag, startPoint x: 64, startPoint y: 620, endPoint x: 59, endPoint y: 625, distance: 6.9
click at [64, 620] on div "Log Out" at bounding box center [93, 626] width 117 height 18
